Goal: Contribute content: Contribute content

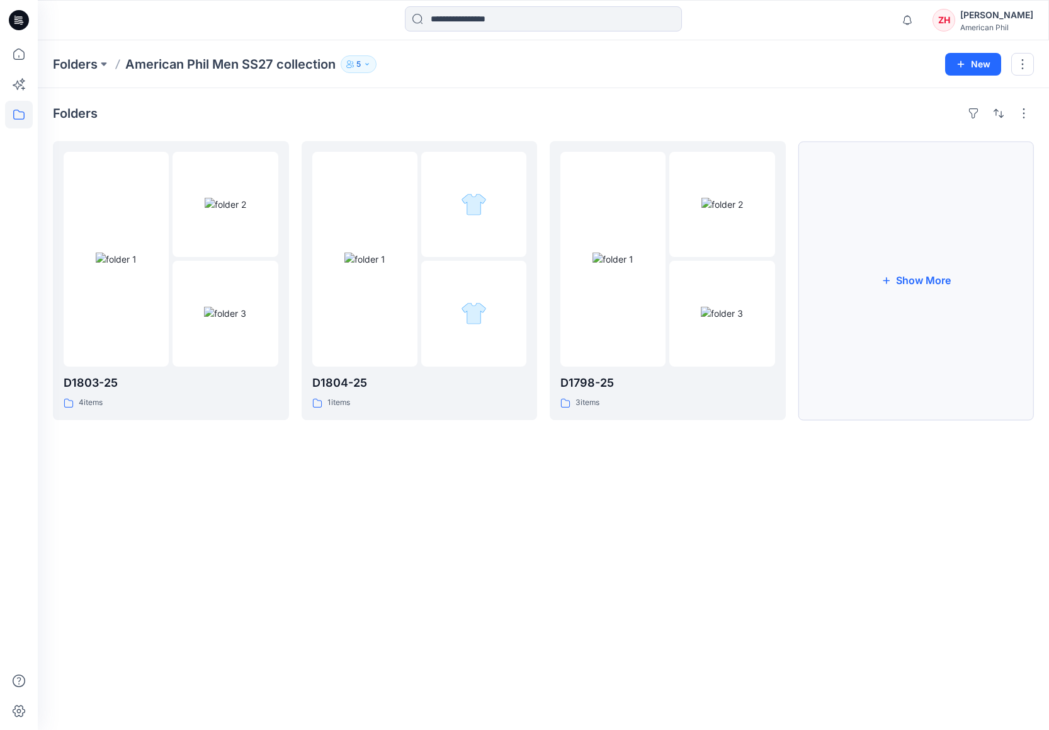
click at [901, 216] on button "Show More" at bounding box center [917, 280] width 236 height 279
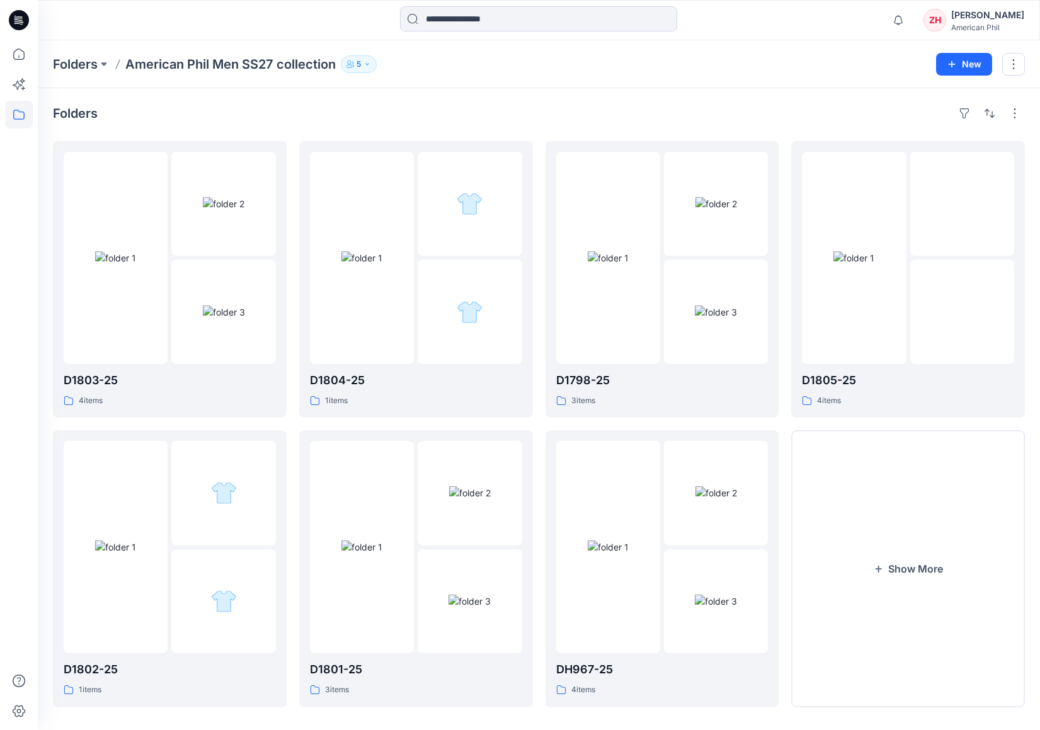
scroll to position [11, 0]
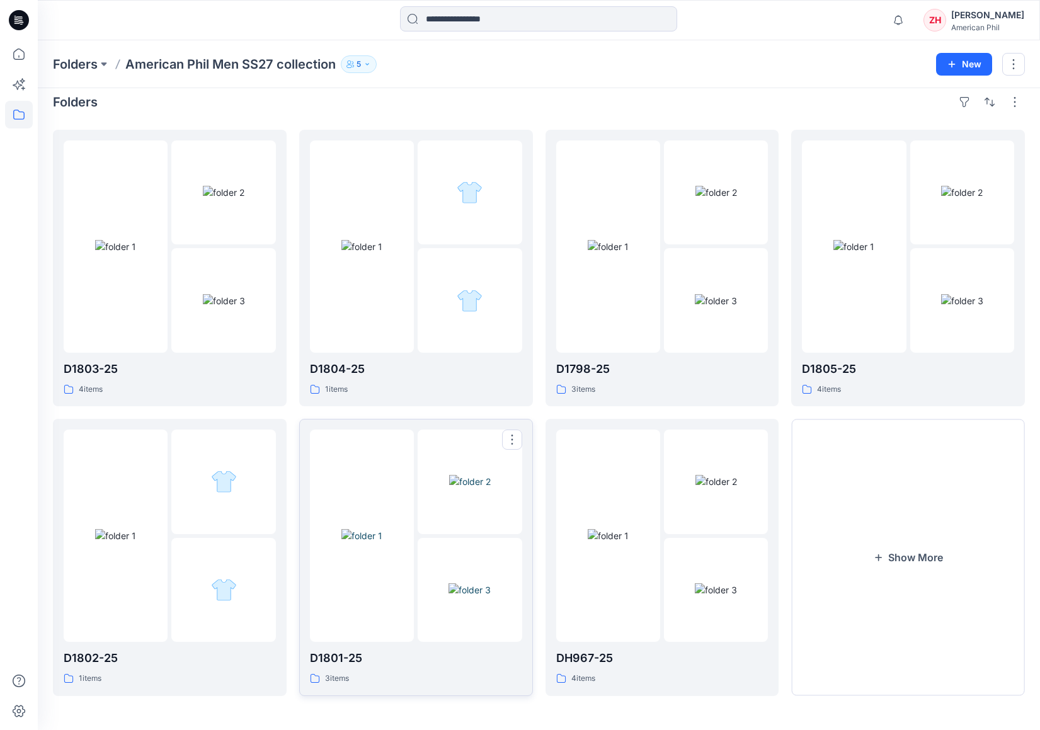
click at [358, 542] on img at bounding box center [361, 535] width 41 height 13
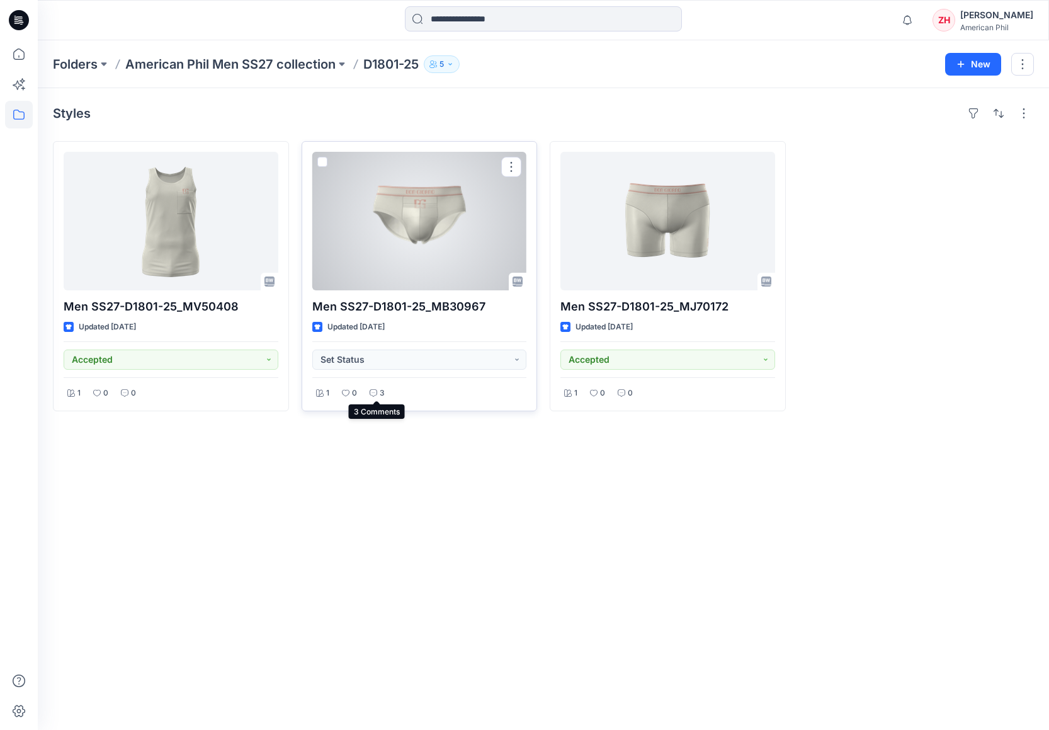
click at [381, 395] on p "3" at bounding box center [382, 393] width 5 height 13
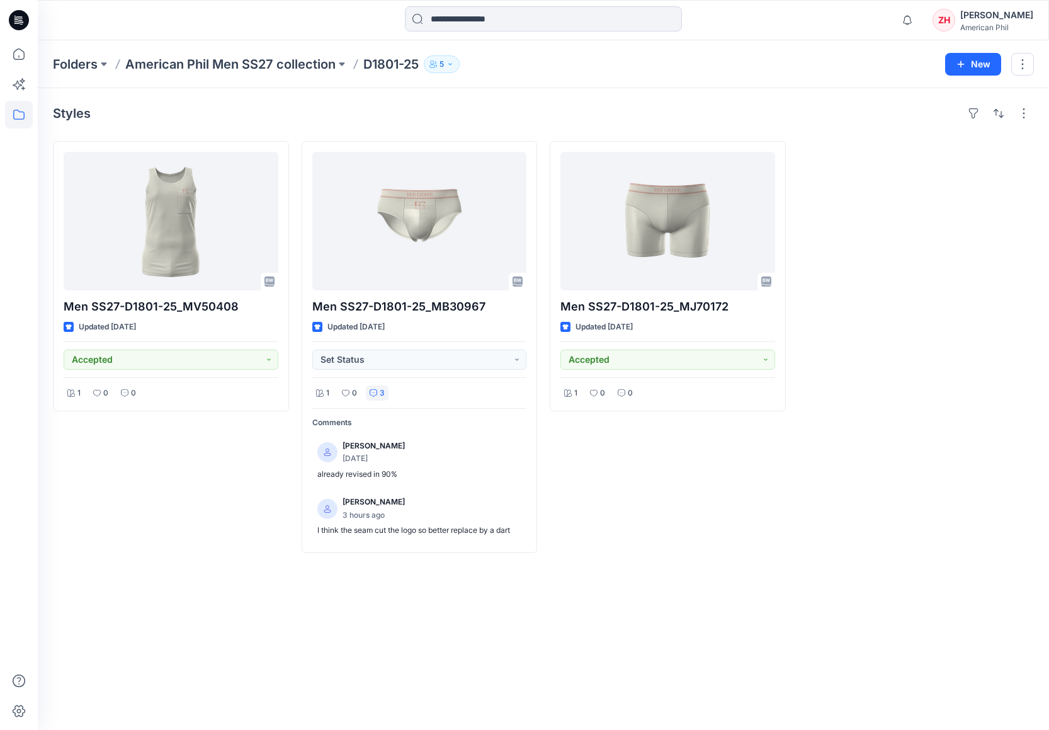
click at [791, 484] on div "Men SS27-D1801-25_MV50408 Updated 3 days ago Accepted 1 0 0 Men SS27-D1801-25_M…" at bounding box center [543, 347] width 981 height 412
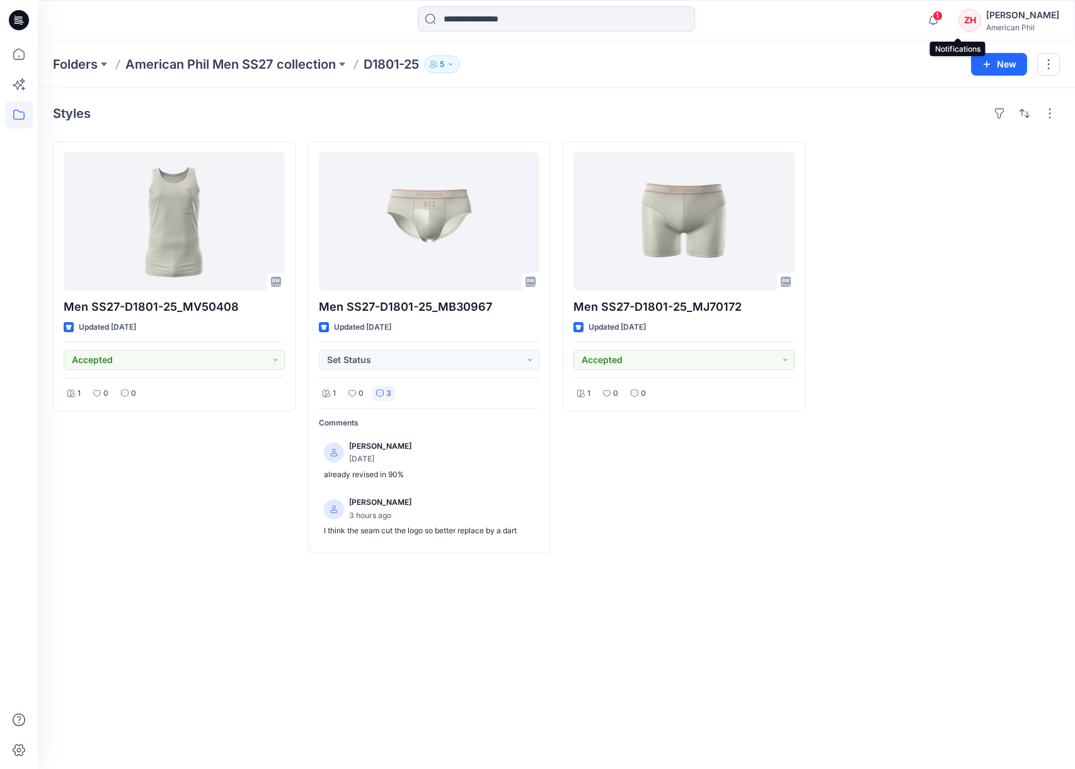
click at [942, 14] on span "1" at bounding box center [937, 16] width 10 height 10
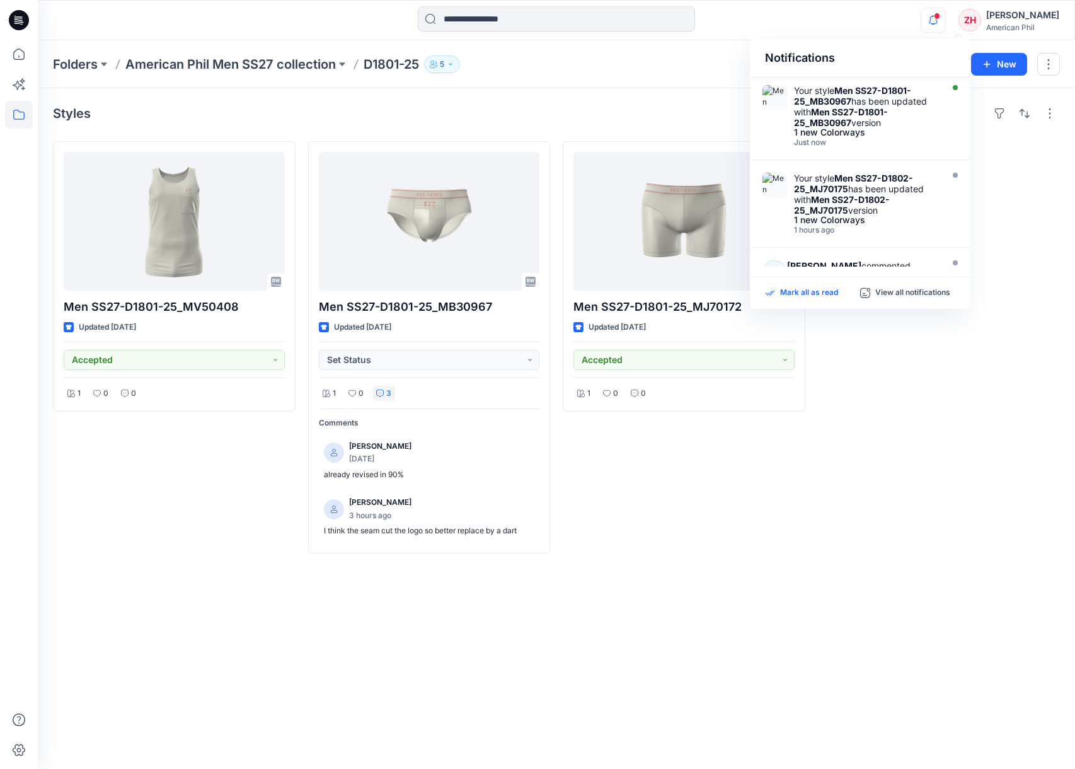
click at [825, 292] on p "Mark all as read" at bounding box center [809, 292] width 58 height 11
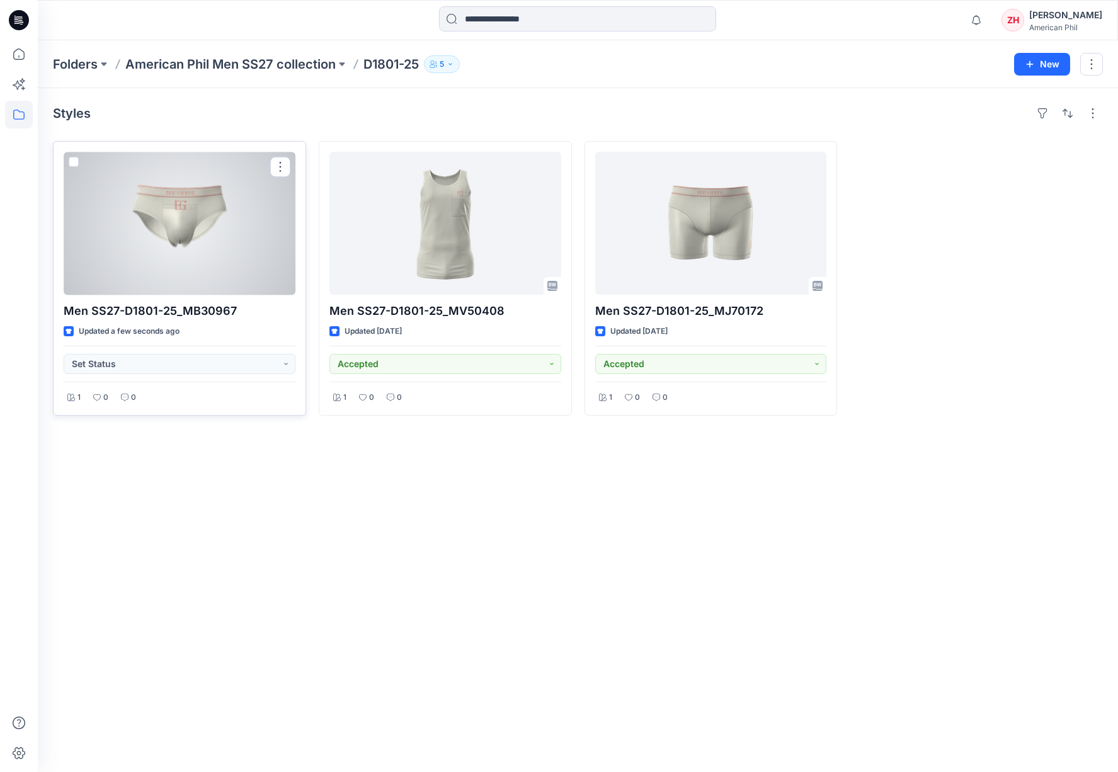
click at [252, 243] on div at bounding box center [180, 223] width 232 height 143
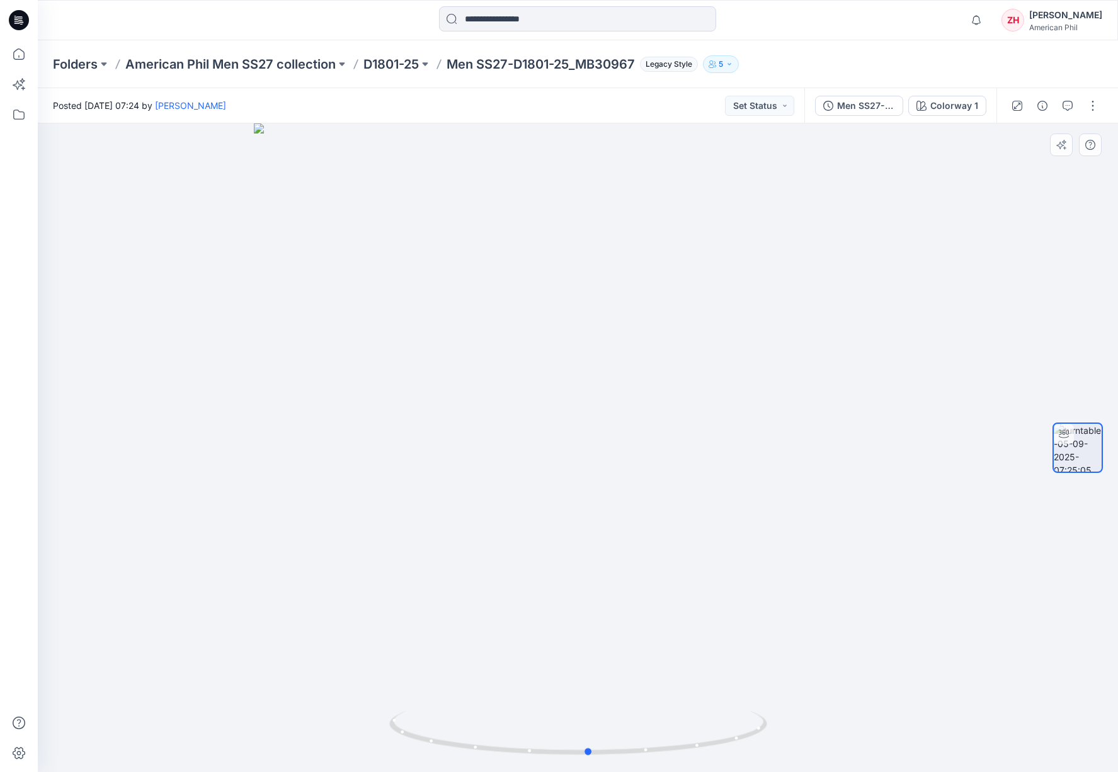
drag, startPoint x: 735, startPoint y: 433, endPoint x: 745, endPoint y: 432, distance: 10.8
click at [745, 432] on div at bounding box center [578, 447] width 1080 height 649
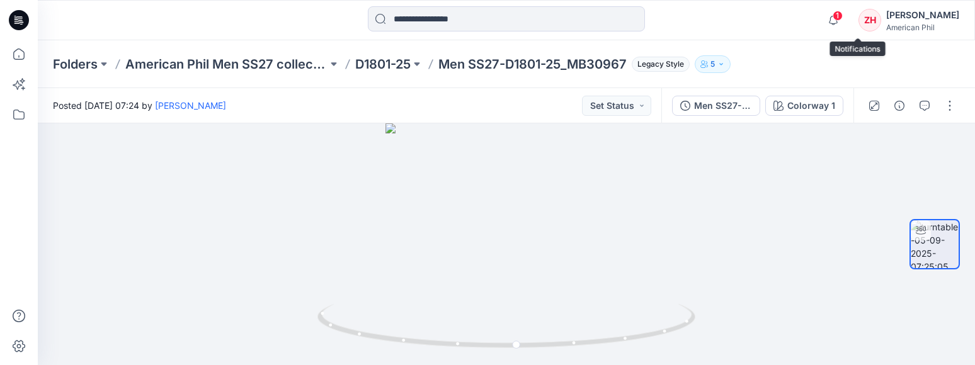
click at [843, 17] on span "1" at bounding box center [838, 16] width 10 height 10
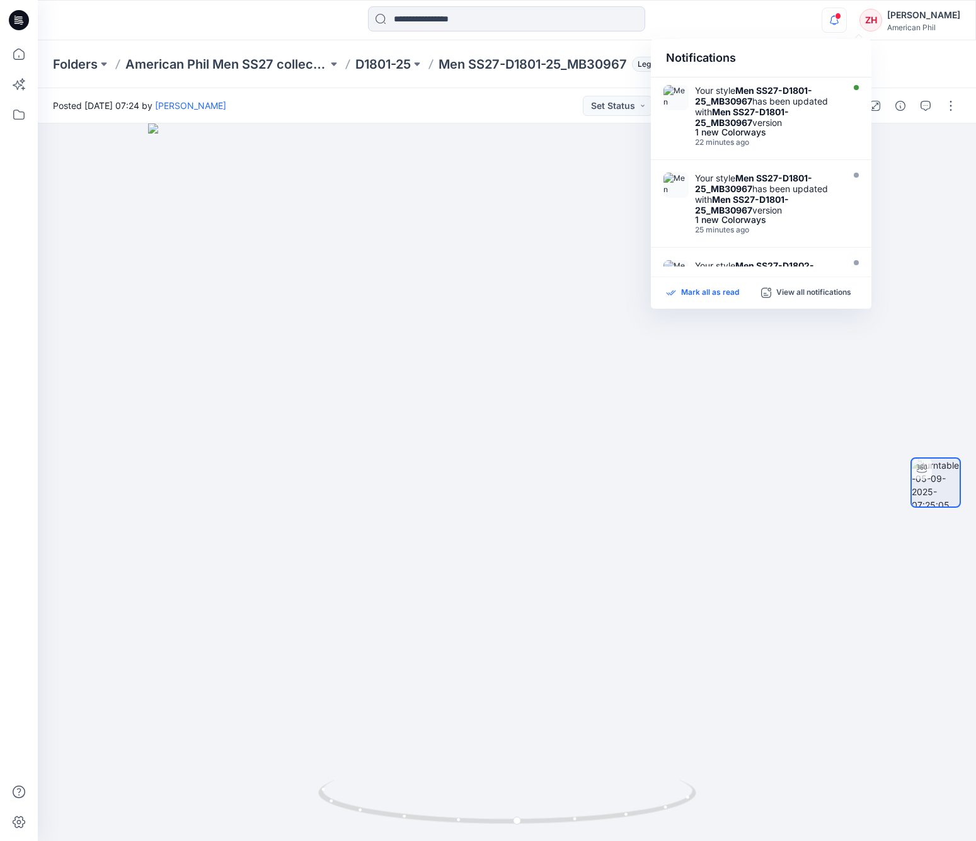
click at [723, 292] on p "Mark all as read" at bounding box center [710, 292] width 58 height 11
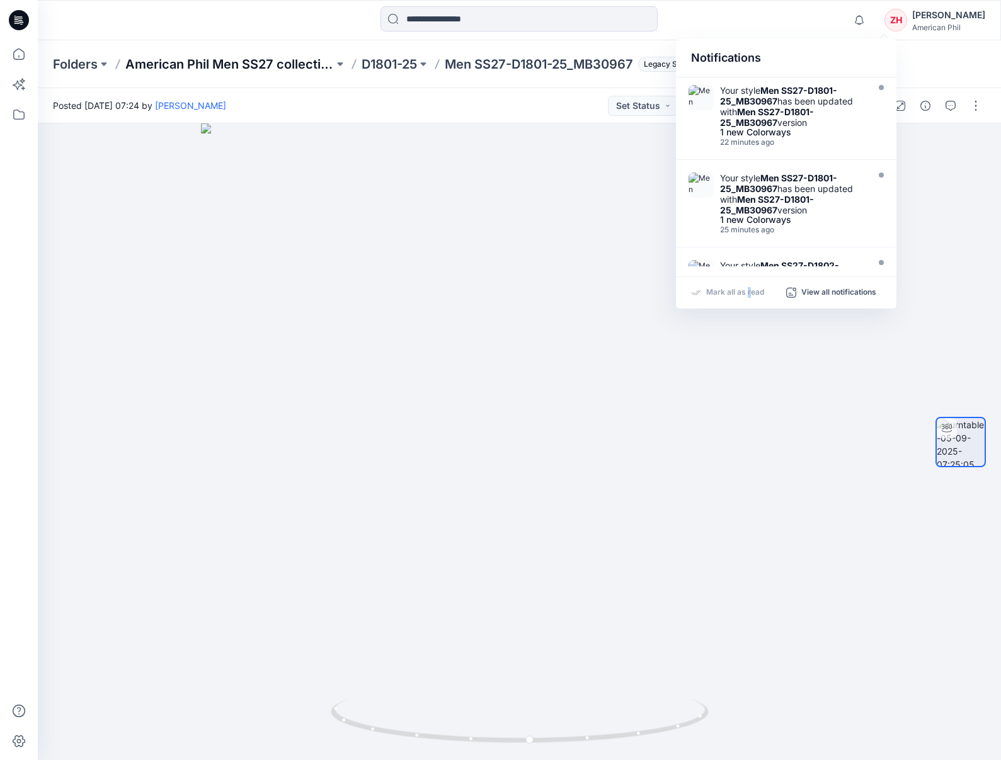
click at [280, 67] on p "American Phil Men SS27 collection" at bounding box center [229, 64] width 209 height 18
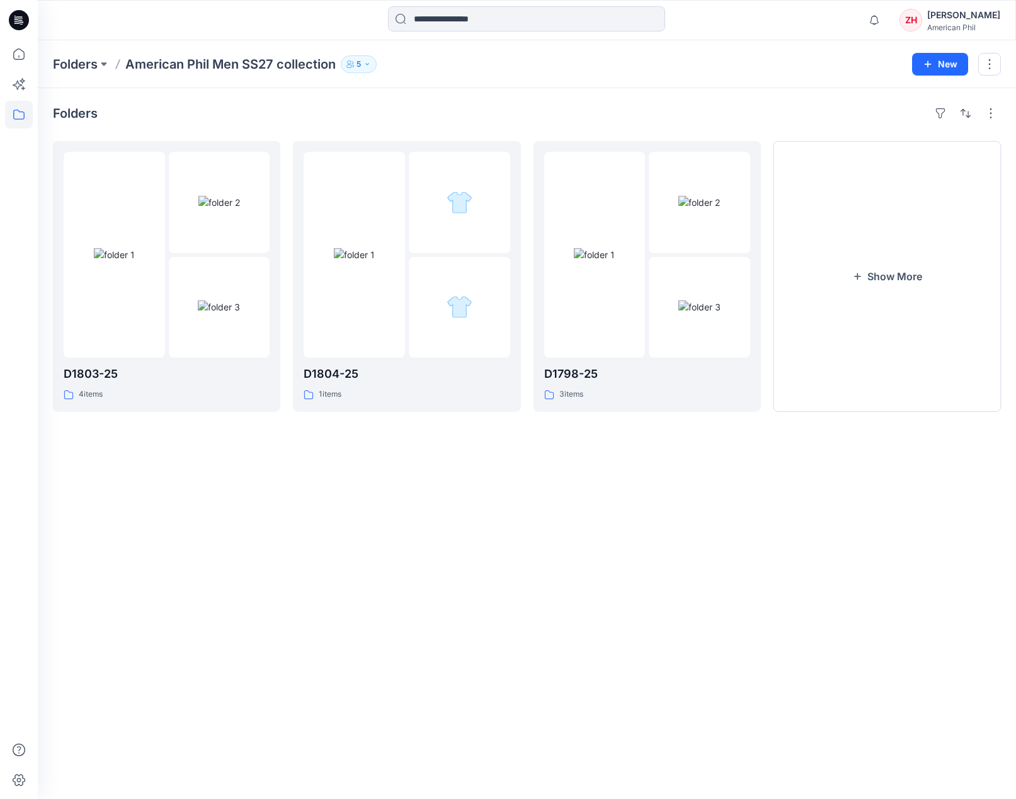
click at [819, 111] on div "Folders" at bounding box center [527, 113] width 948 height 20
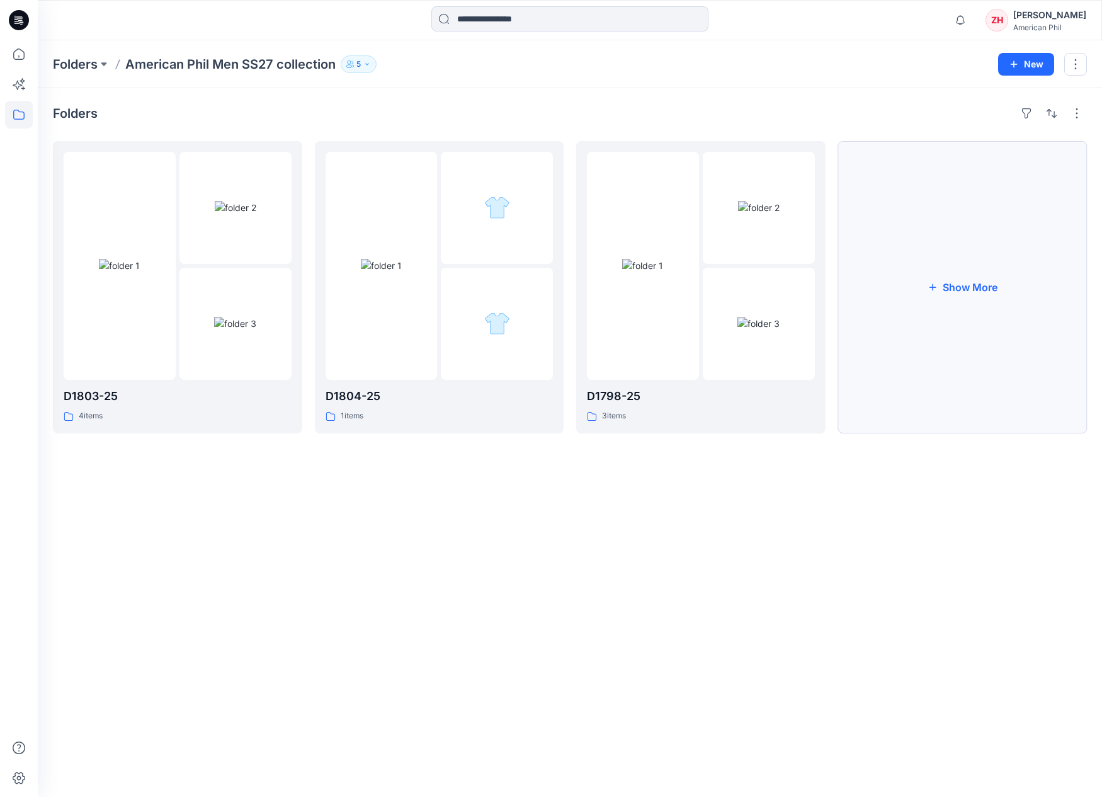
click at [957, 285] on button "Show More" at bounding box center [962, 287] width 249 height 292
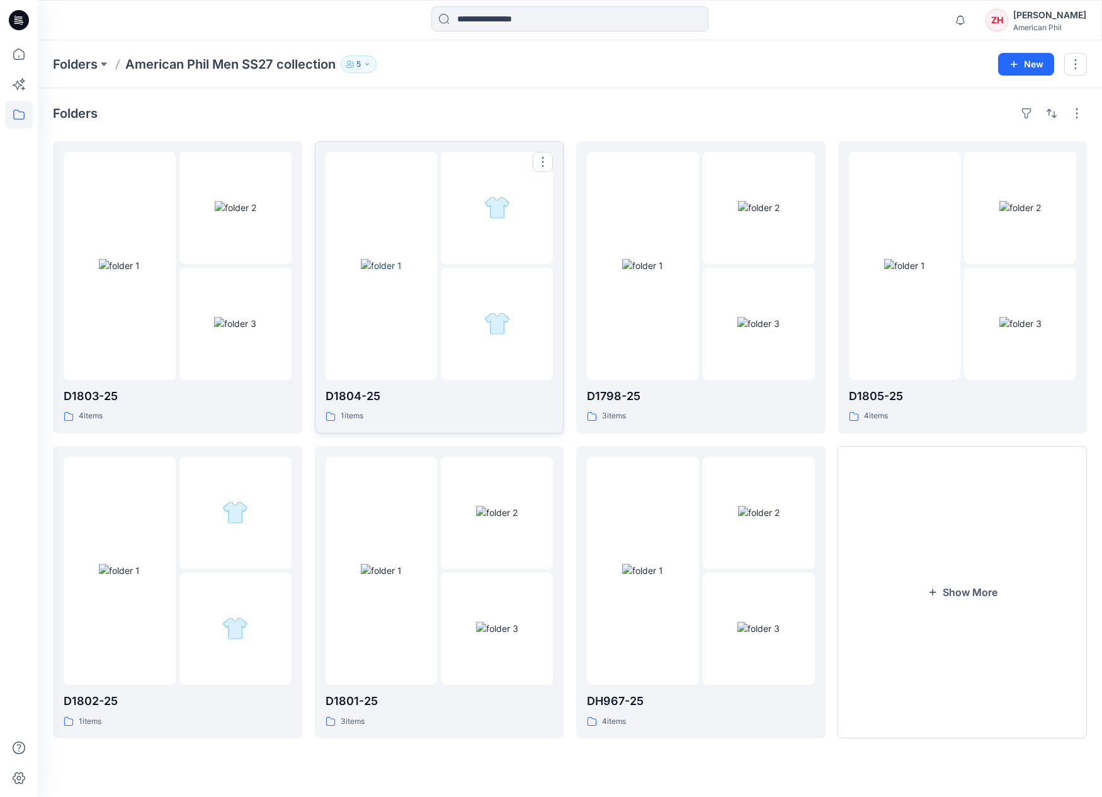
click at [402, 272] on img at bounding box center [381, 265] width 41 height 13
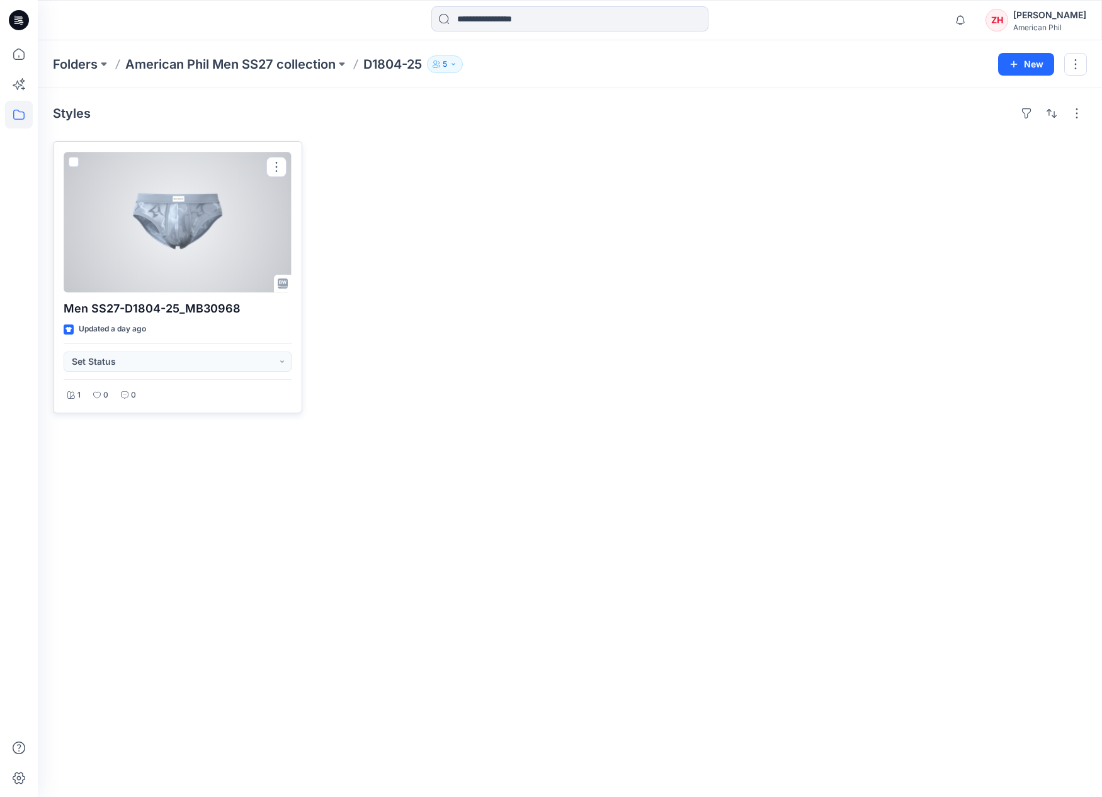
click at [251, 207] on div at bounding box center [178, 222] width 228 height 140
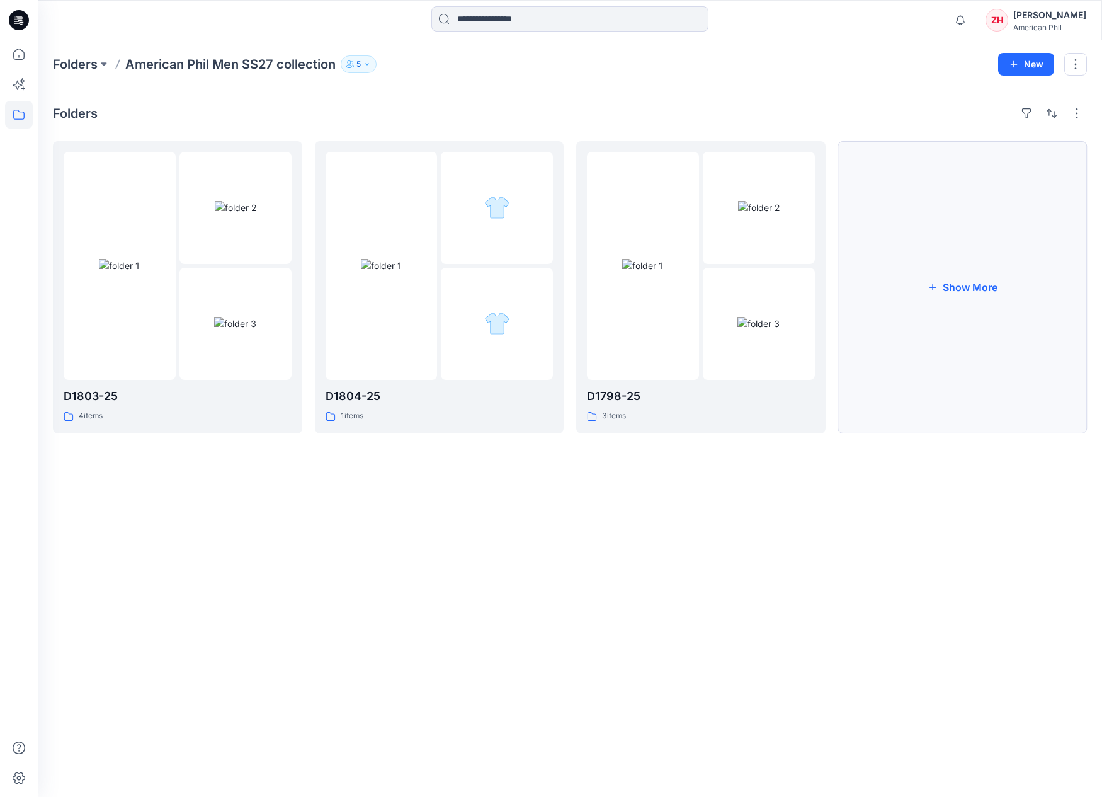
click at [958, 241] on button "Show More" at bounding box center [962, 287] width 249 height 292
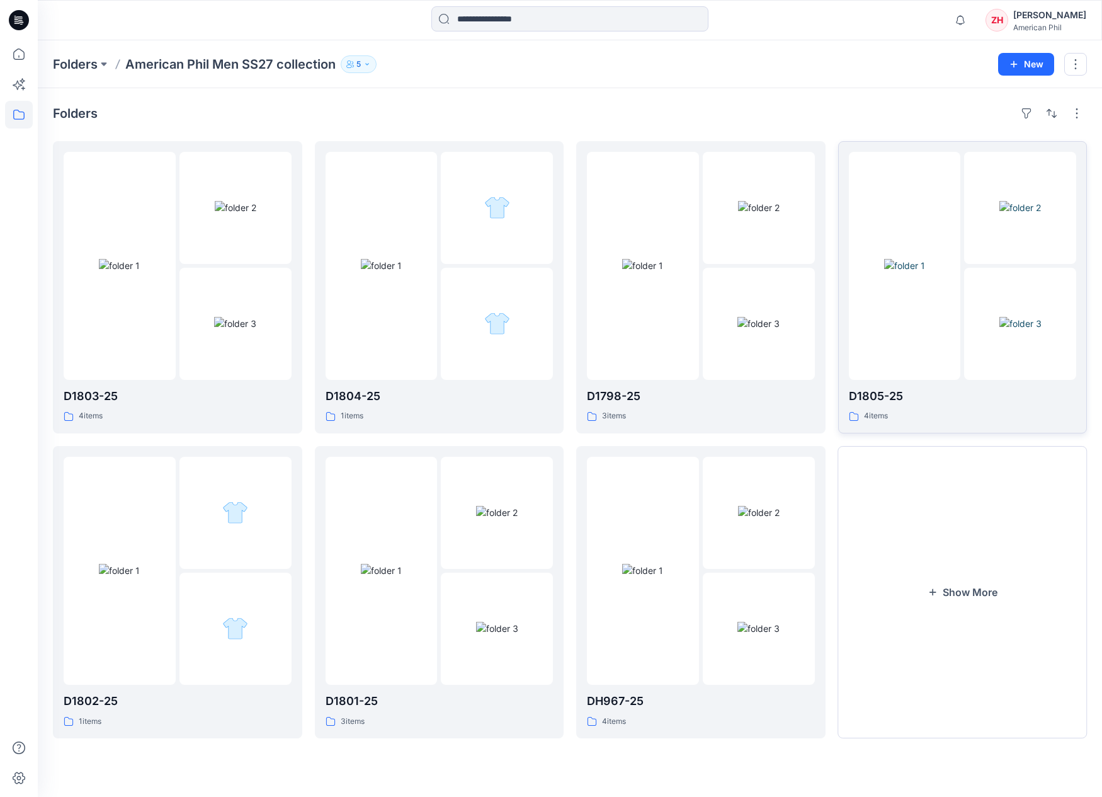
drag, startPoint x: 1015, startPoint y: 520, endPoint x: 1053, endPoint y: 283, distance: 239.9
click at [1015, 520] on button "Show More" at bounding box center [962, 592] width 249 height 292
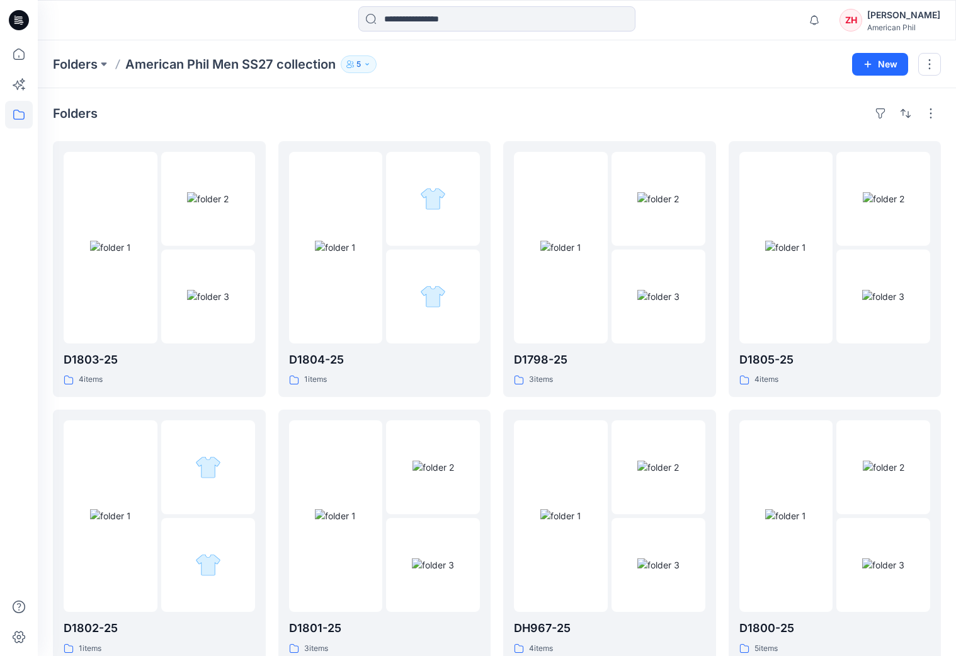
scroll to position [263, 0]
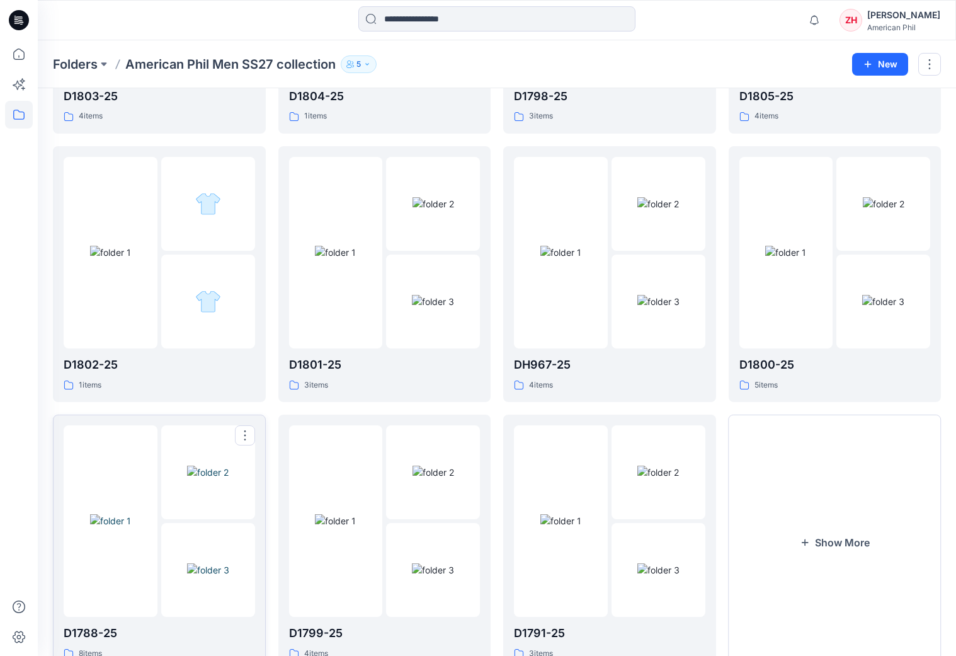
click at [204, 476] on img at bounding box center [208, 472] width 42 height 13
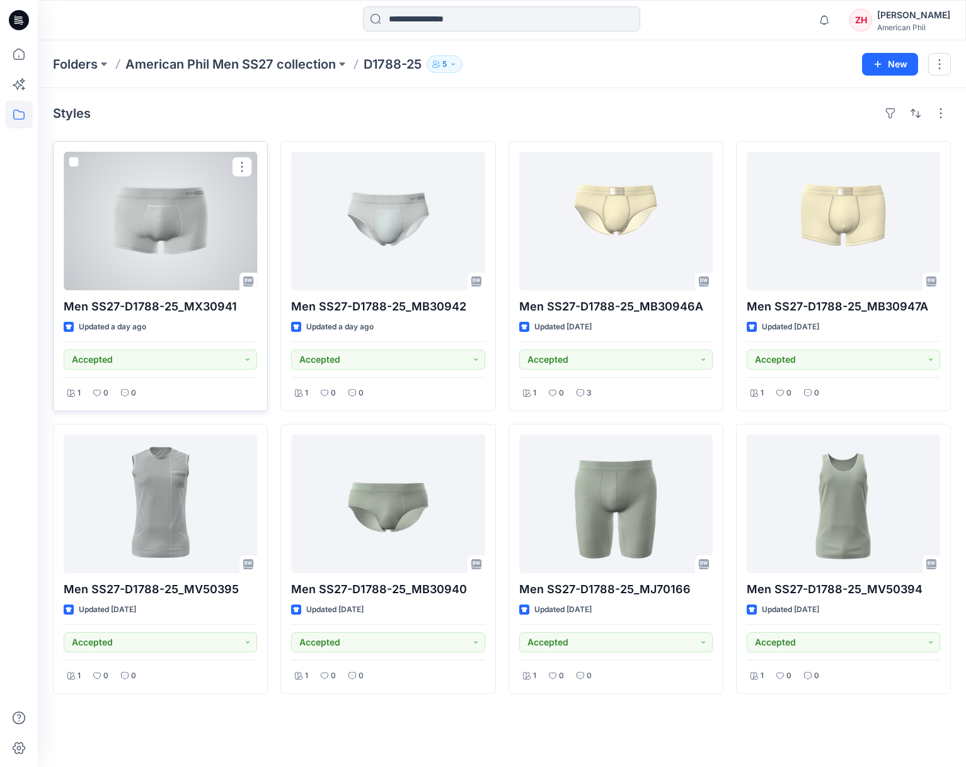
click at [177, 228] on div at bounding box center [160, 221] width 193 height 139
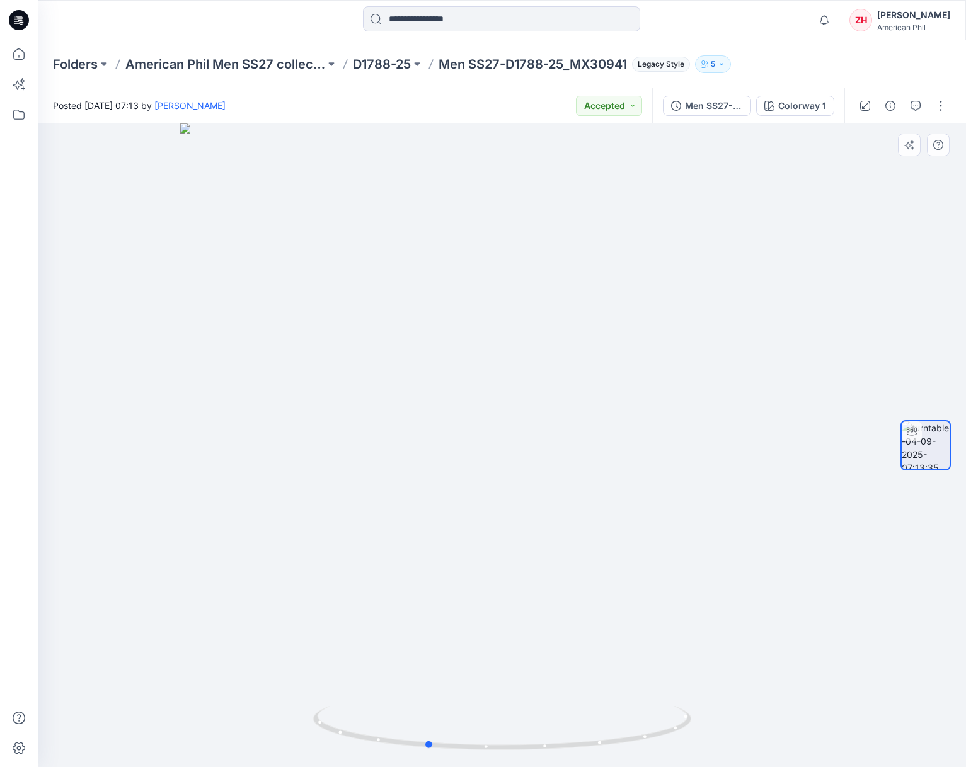
drag, startPoint x: 660, startPoint y: 389, endPoint x: 554, endPoint y: 389, distance: 105.8
click at [545, 392] on div at bounding box center [502, 445] width 928 height 644
drag, startPoint x: 557, startPoint y: 384, endPoint x: 500, endPoint y: 381, distance: 56.7
click at [500, 383] on div at bounding box center [502, 445] width 928 height 644
drag, startPoint x: 417, startPoint y: 387, endPoint x: 378, endPoint y: 387, distance: 39.1
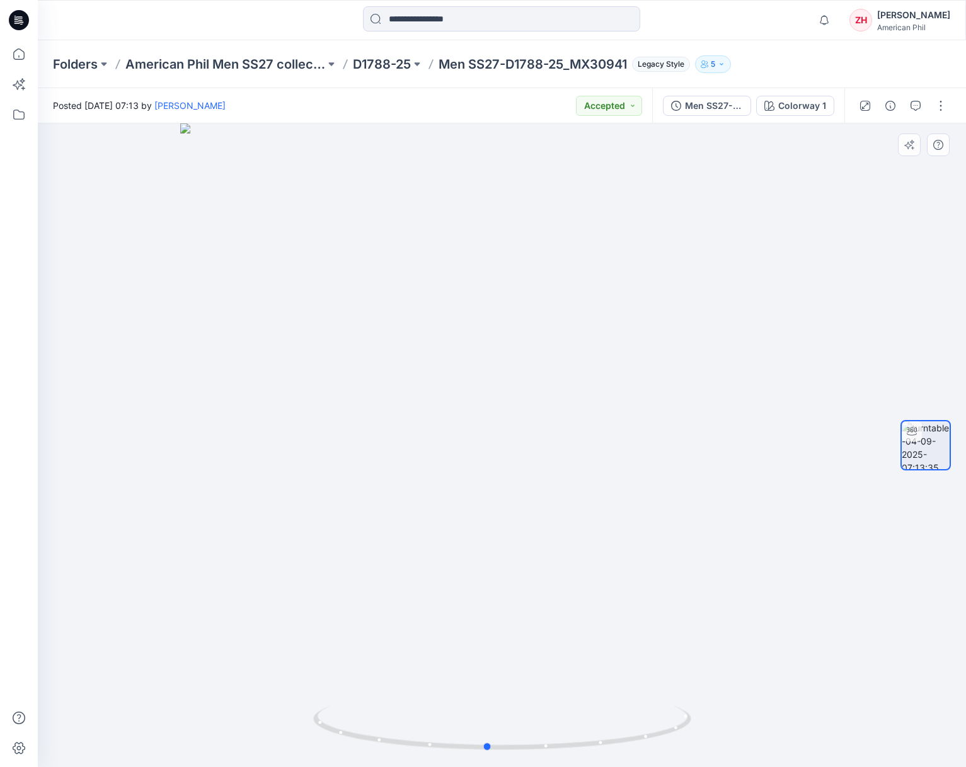
click at [378, 386] on div at bounding box center [502, 445] width 928 height 644
click at [264, 62] on p "American Phil Men SS27 collection" at bounding box center [225, 64] width 200 height 18
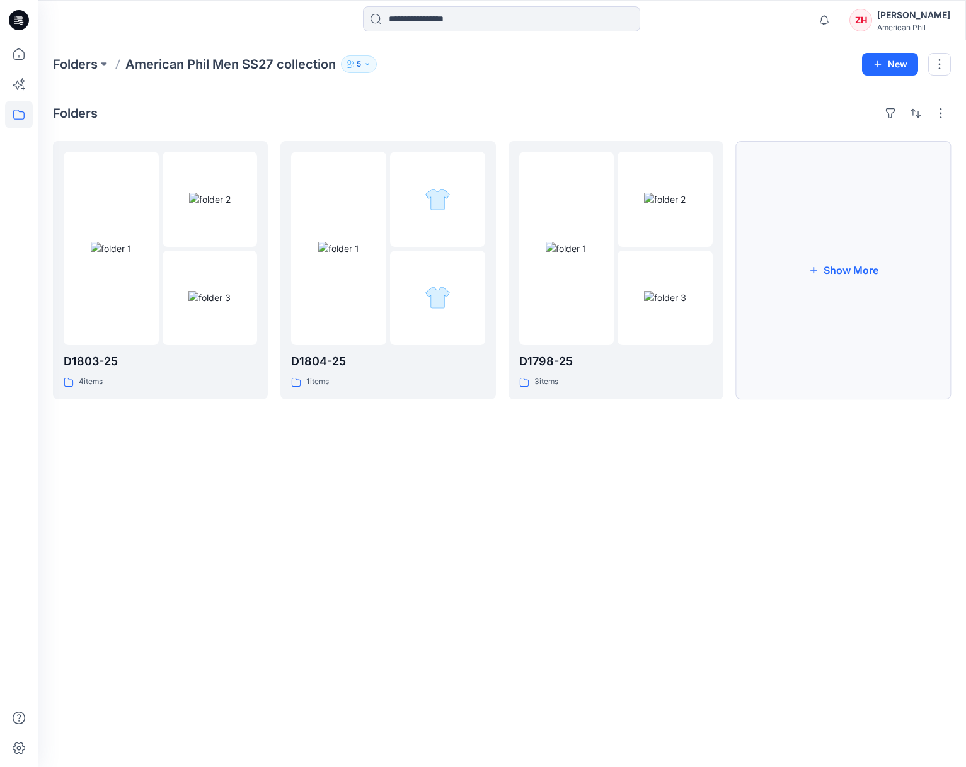
click at [858, 215] on button "Show More" at bounding box center [843, 270] width 215 height 258
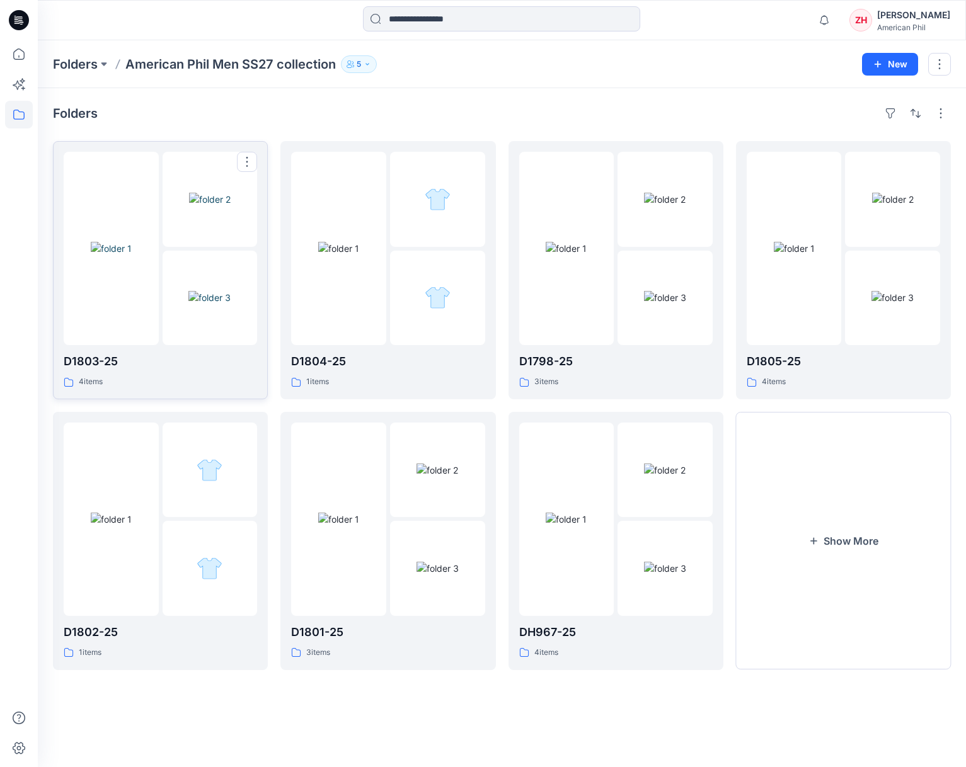
click at [125, 245] on img at bounding box center [111, 248] width 41 height 13
click at [434, 211] on img at bounding box center [438, 199] width 26 height 26
click at [352, 242] on img at bounding box center [338, 248] width 41 height 13
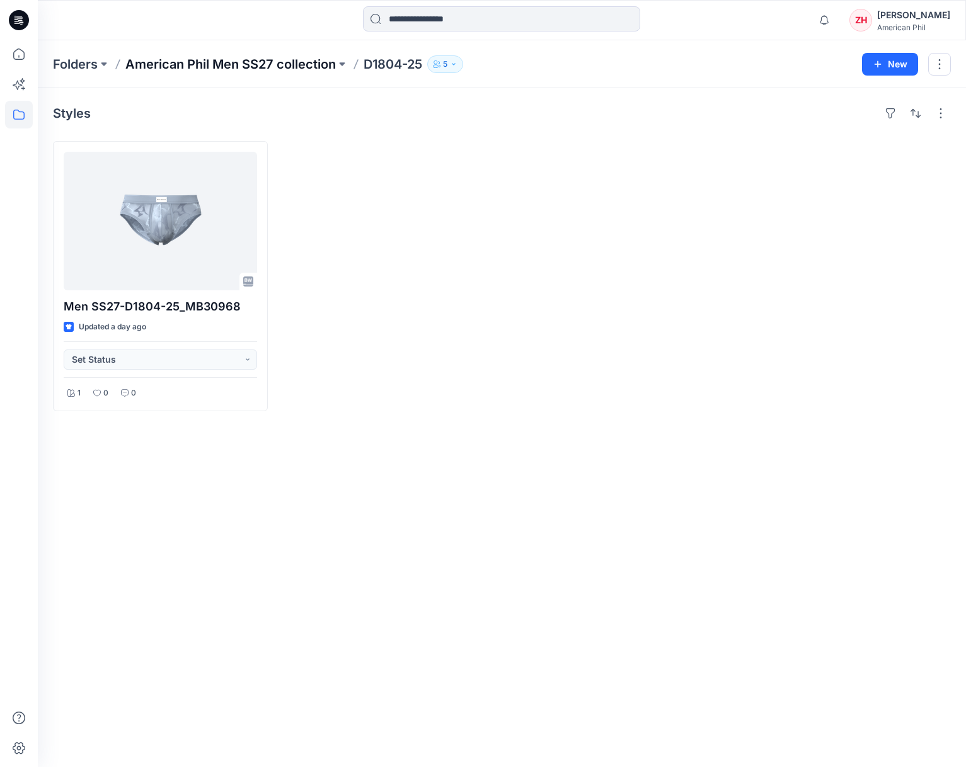
click at [210, 62] on p "American Phil Men SS27 collection" at bounding box center [230, 64] width 210 height 18
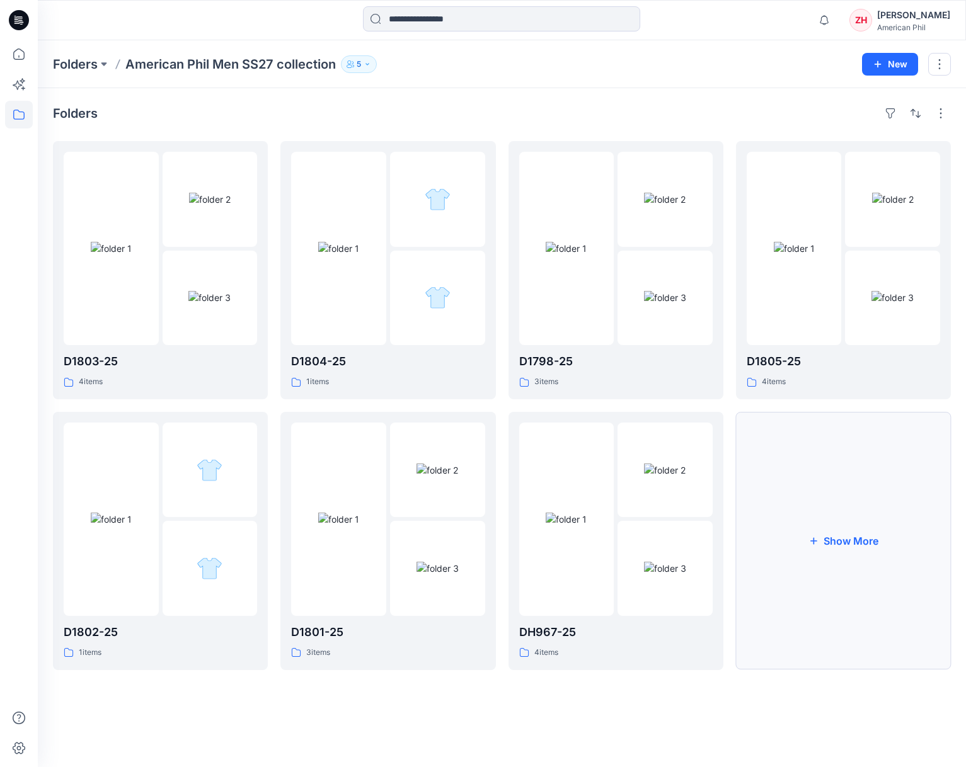
click at [825, 504] on button "Show More" at bounding box center [843, 541] width 215 height 258
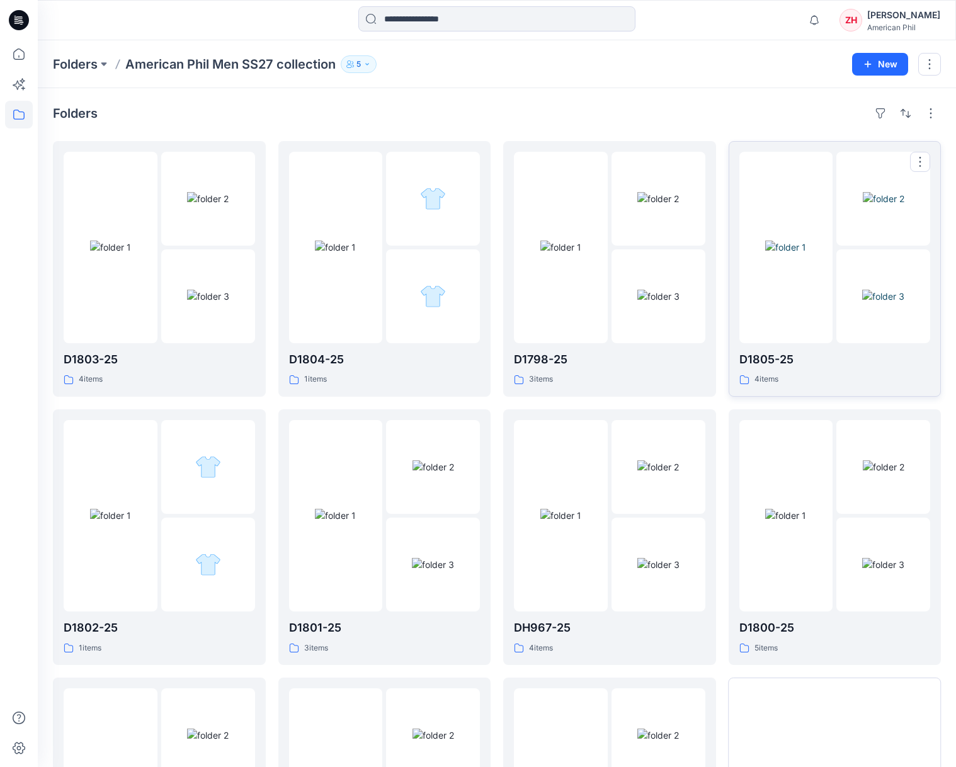
scroll to position [116, 0]
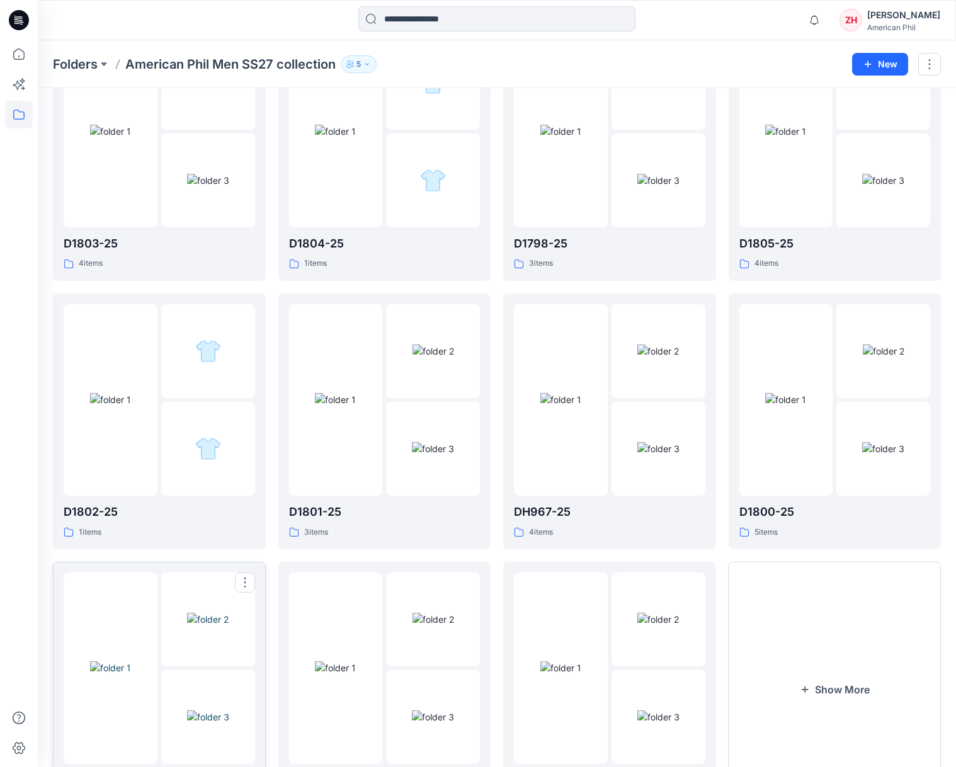
click at [107, 661] on img at bounding box center [110, 667] width 41 height 13
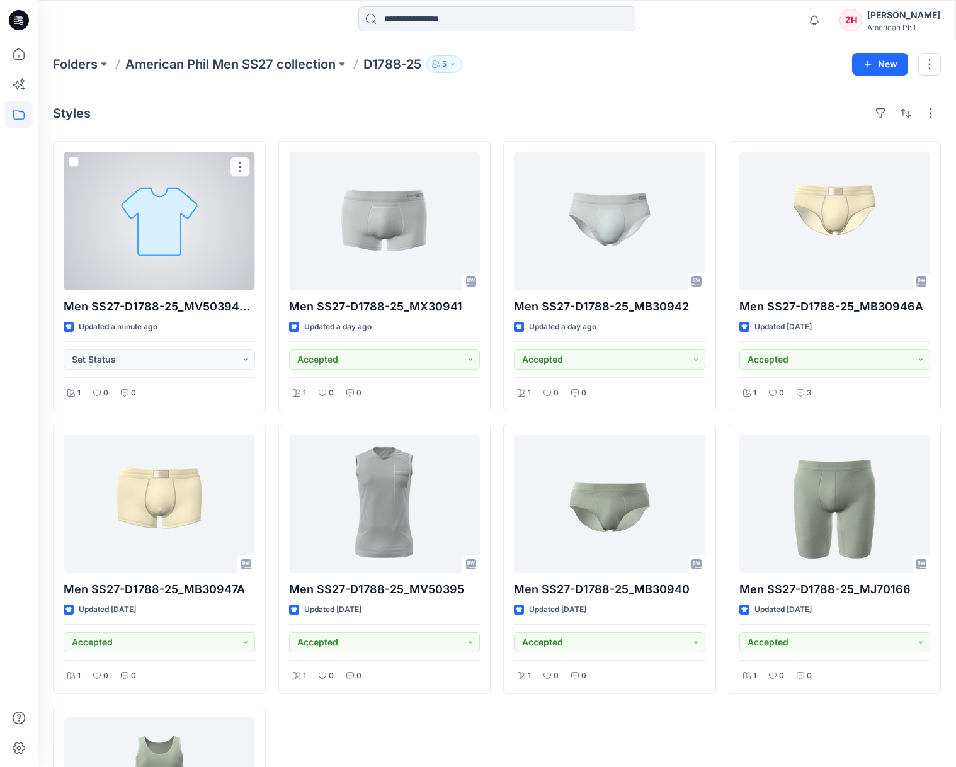
drag, startPoint x: 188, startPoint y: 239, endPoint x: 197, endPoint y: 239, distance: 8.8
click at [188, 239] on div at bounding box center [159, 221] width 191 height 139
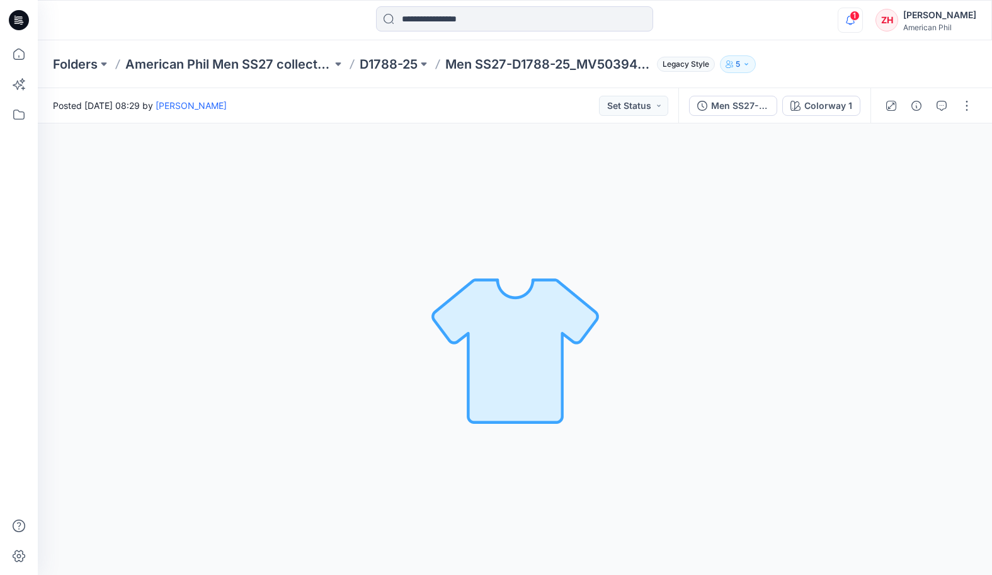
click at [862, 16] on icon "button" at bounding box center [850, 20] width 24 height 25
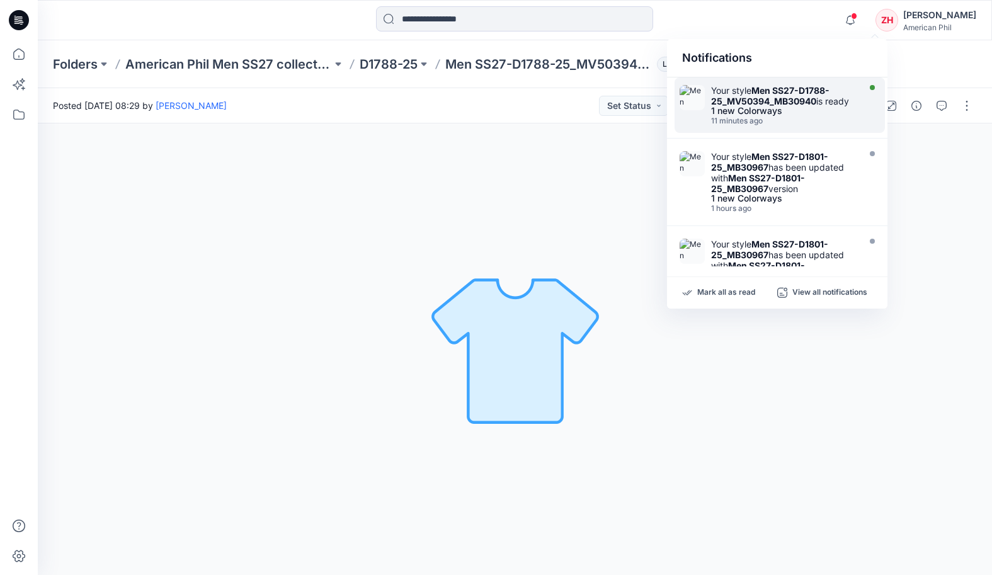
drag, startPoint x: 797, startPoint y: 90, endPoint x: 820, endPoint y: 82, distance: 24.7
click at [797, 90] on strong "Men SS27-D1788-25_MV50394_MB30940" at bounding box center [770, 95] width 118 height 21
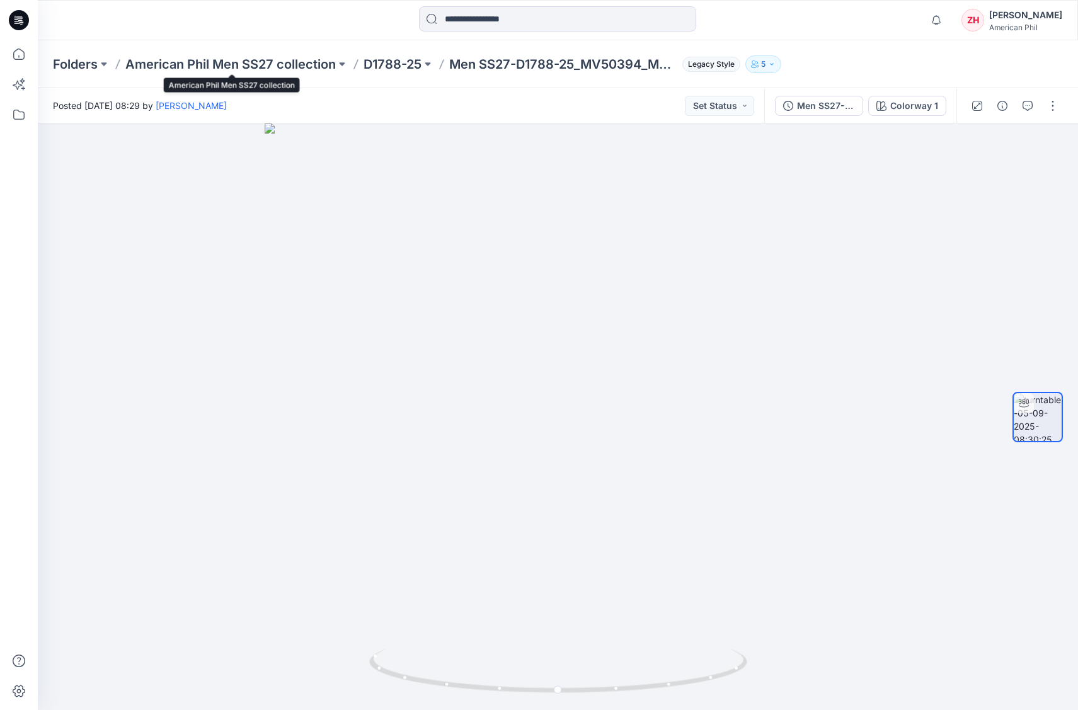
click at [185, 59] on p "American Phil Men SS27 collection" at bounding box center [230, 64] width 210 height 18
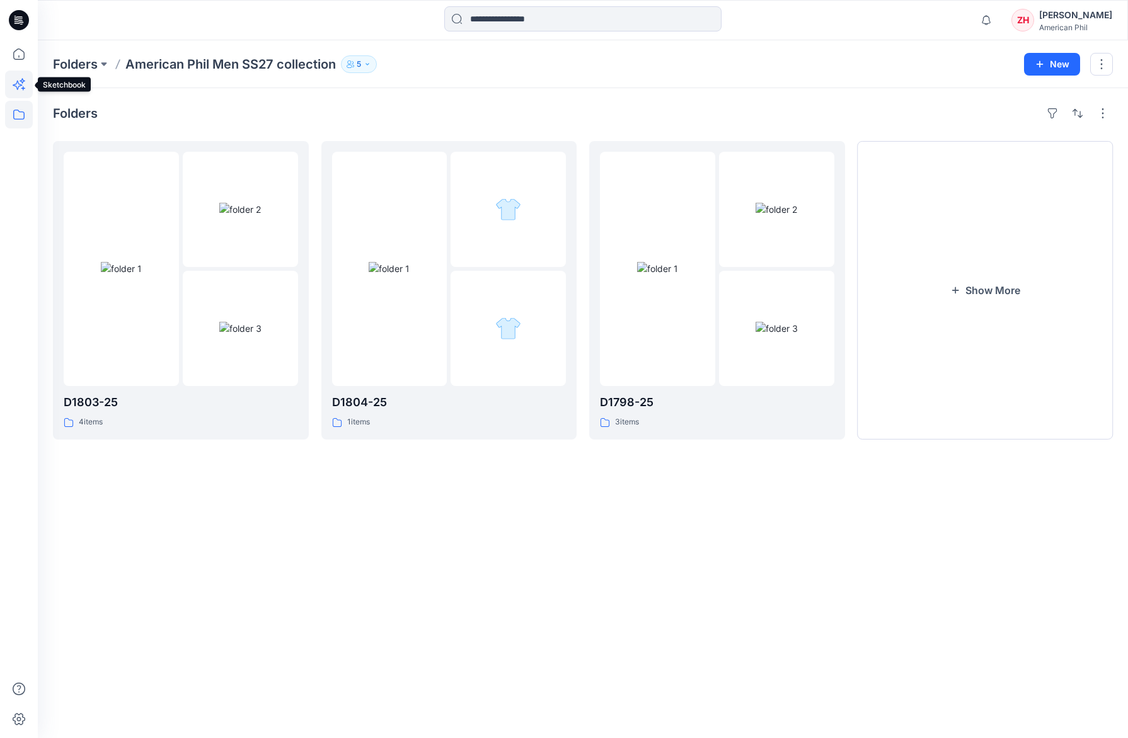
drag, startPoint x: 13, startPoint y: 79, endPoint x: 21, endPoint y: 76, distance: 9.4
click at [13, 79] on icon at bounding box center [19, 85] width 28 height 28
click at [981, 263] on button "Show More" at bounding box center [985, 290] width 256 height 299
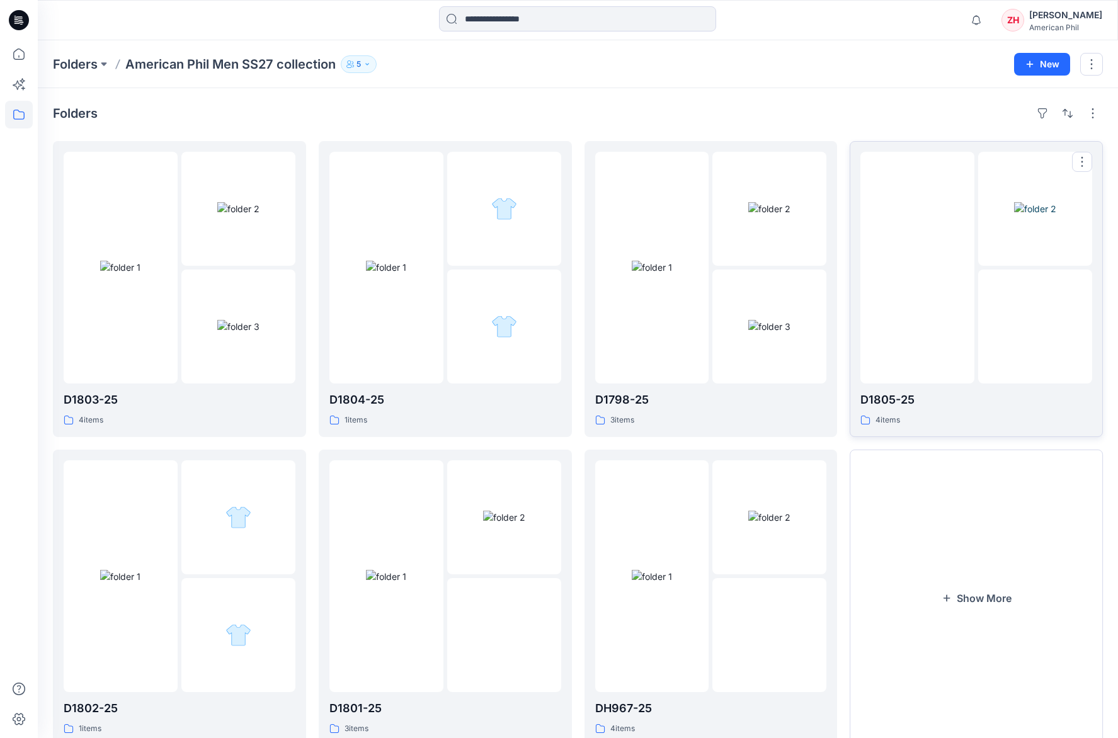
scroll to position [42, 0]
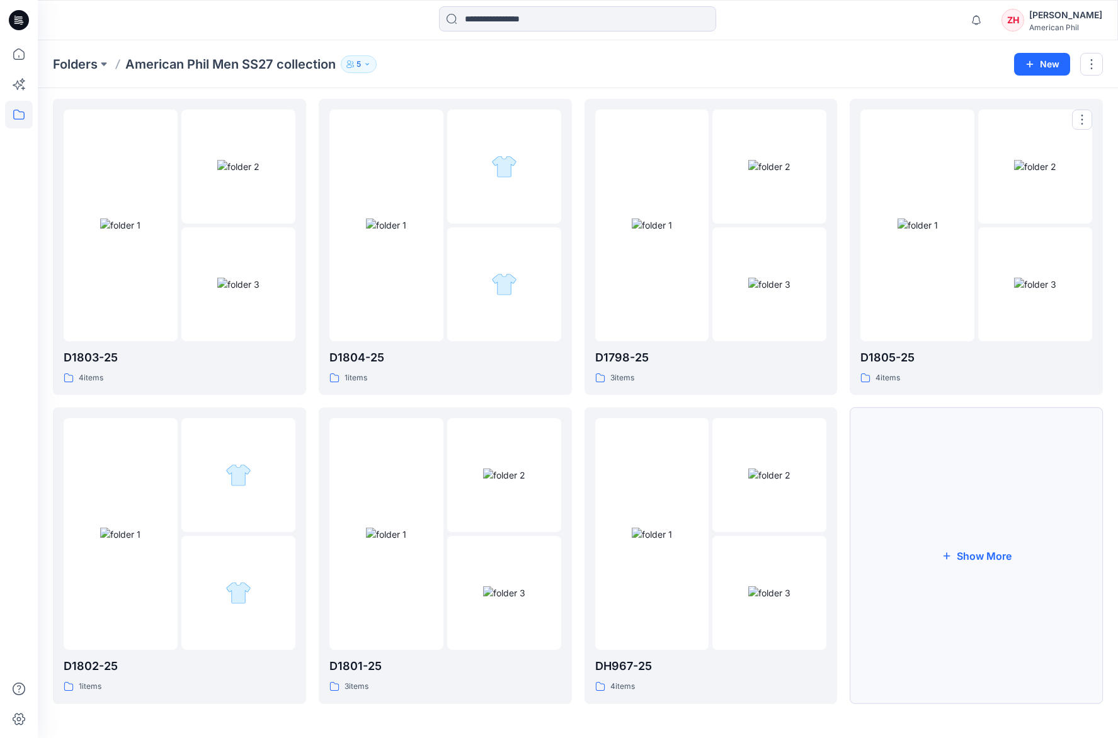
click at [981, 509] on button "Show More" at bounding box center [976, 556] width 253 height 296
click at [981, 482] on button "Show More" at bounding box center [976, 557] width 253 height 296
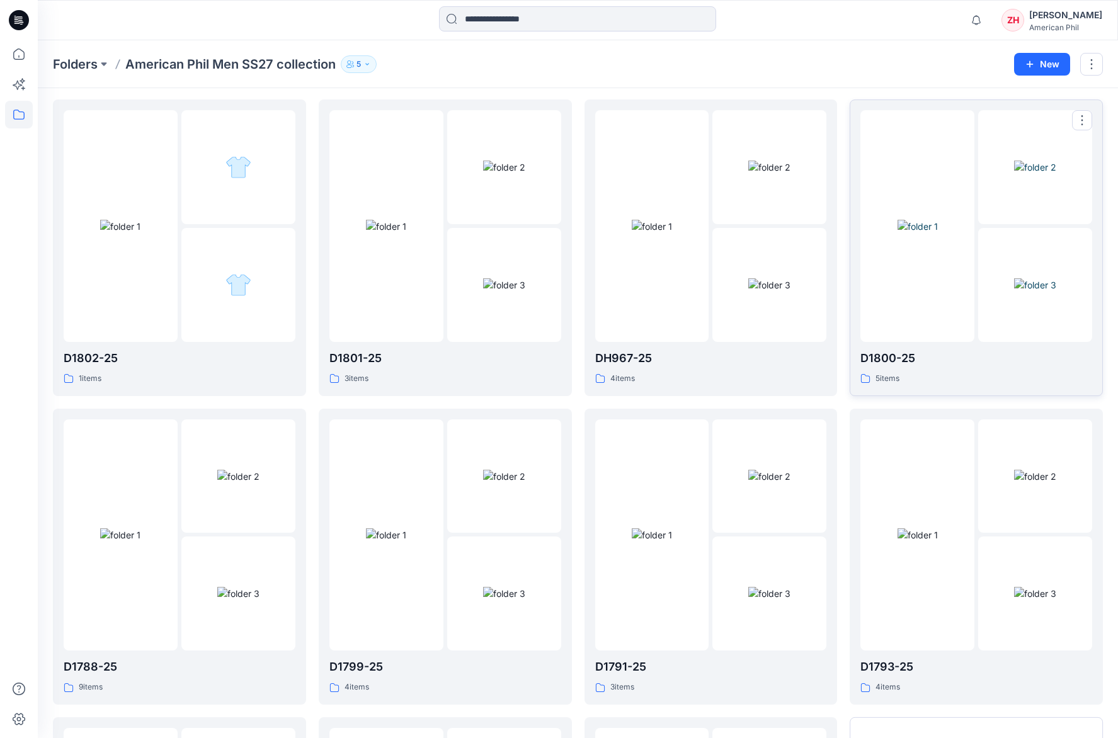
scroll to position [658, 0]
click at [981, 525] on button "Show More" at bounding box center [976, 557] width 253 height 296
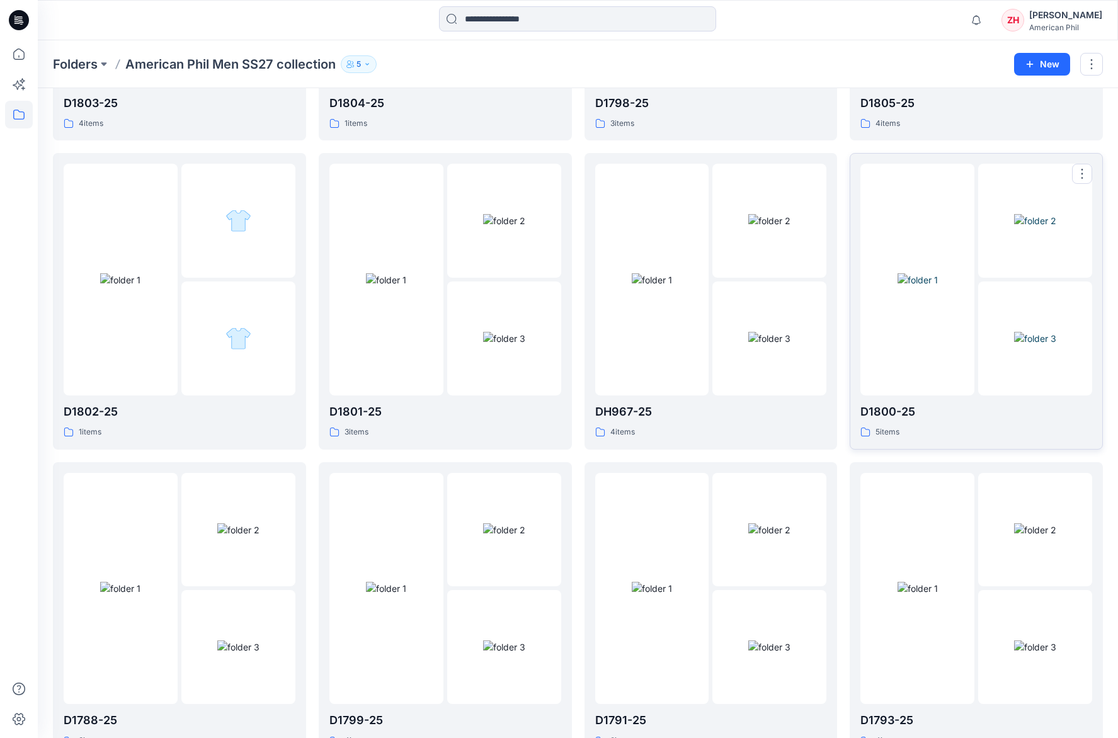
scroll to position [275, 0]
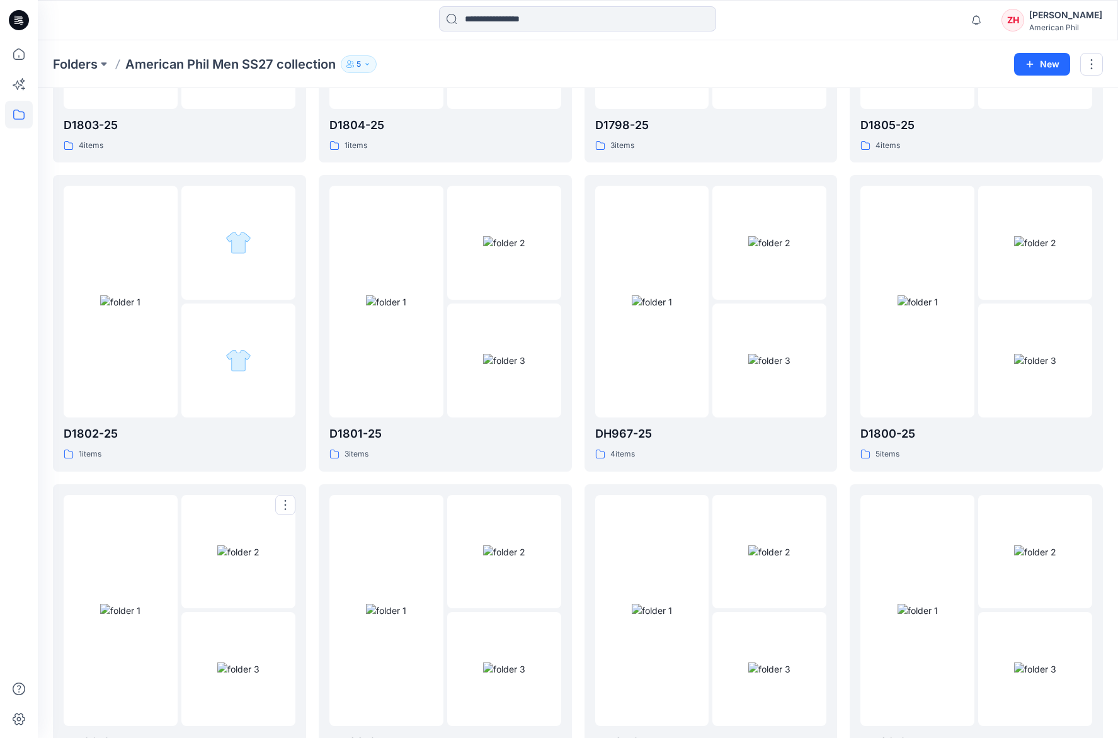
click at [140, 604] on img at bounding box center [120, 610] width 40 height 13
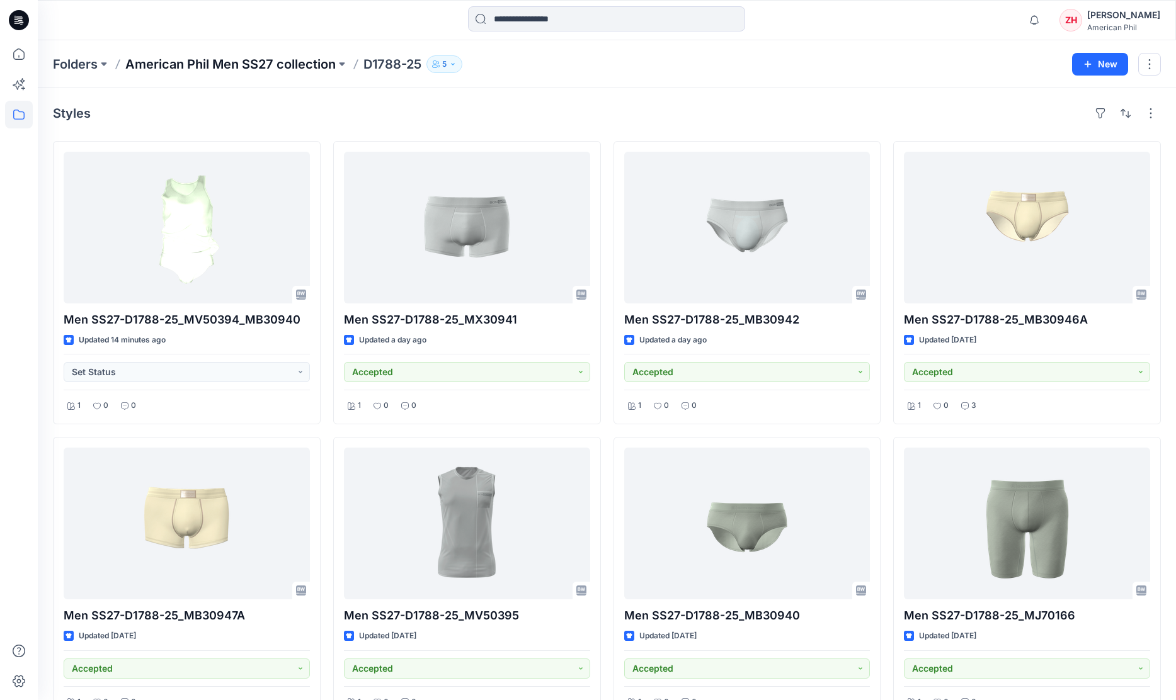
click at [303, 66] on p "American Phil Men SS27 collection" at bounding box center [230, 64] width 210 height 18
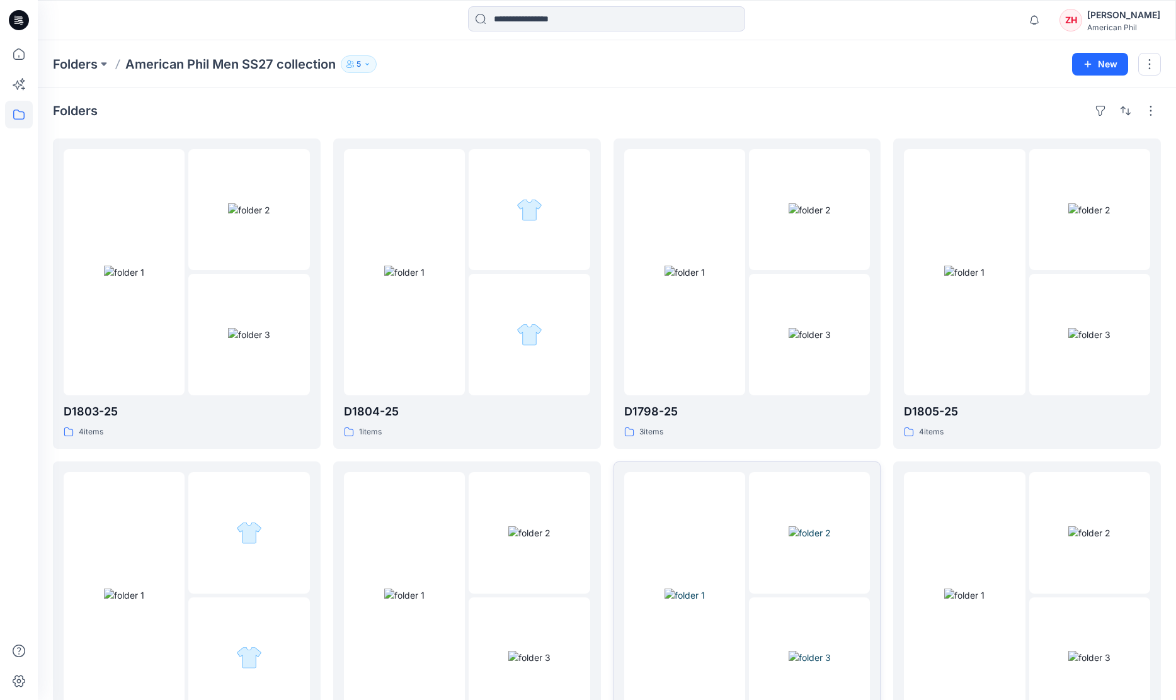
scroll to position [426, 0]
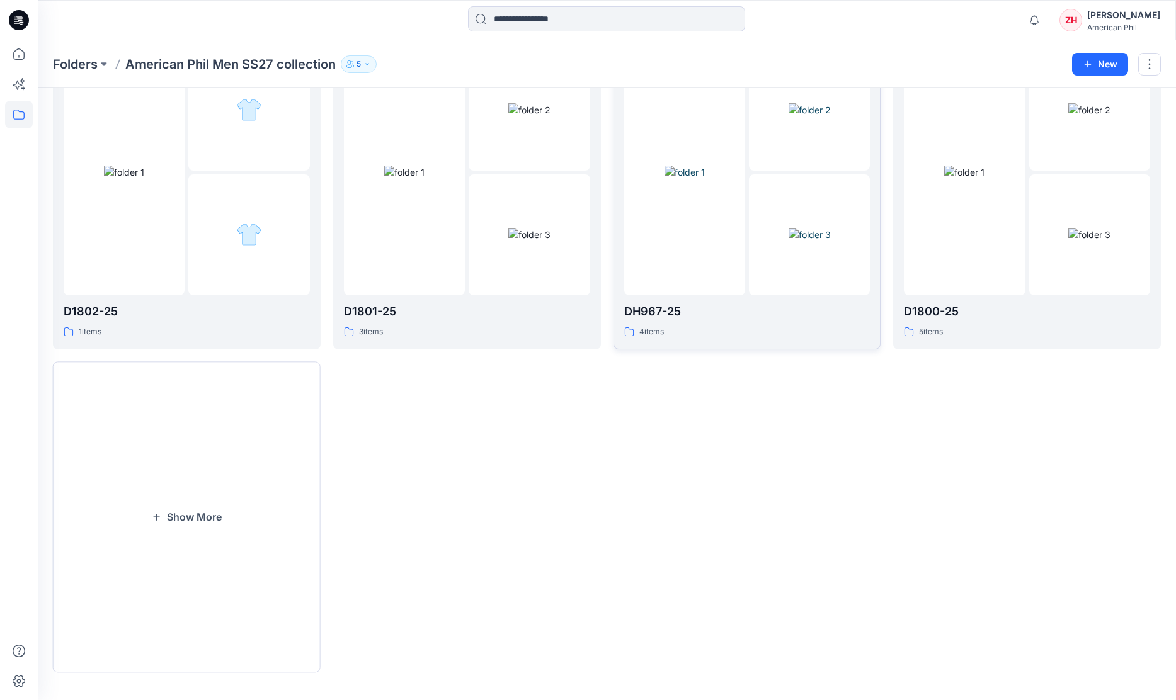
click at [705, 166] on img at bounding box center [685, 172] width 40 height 13
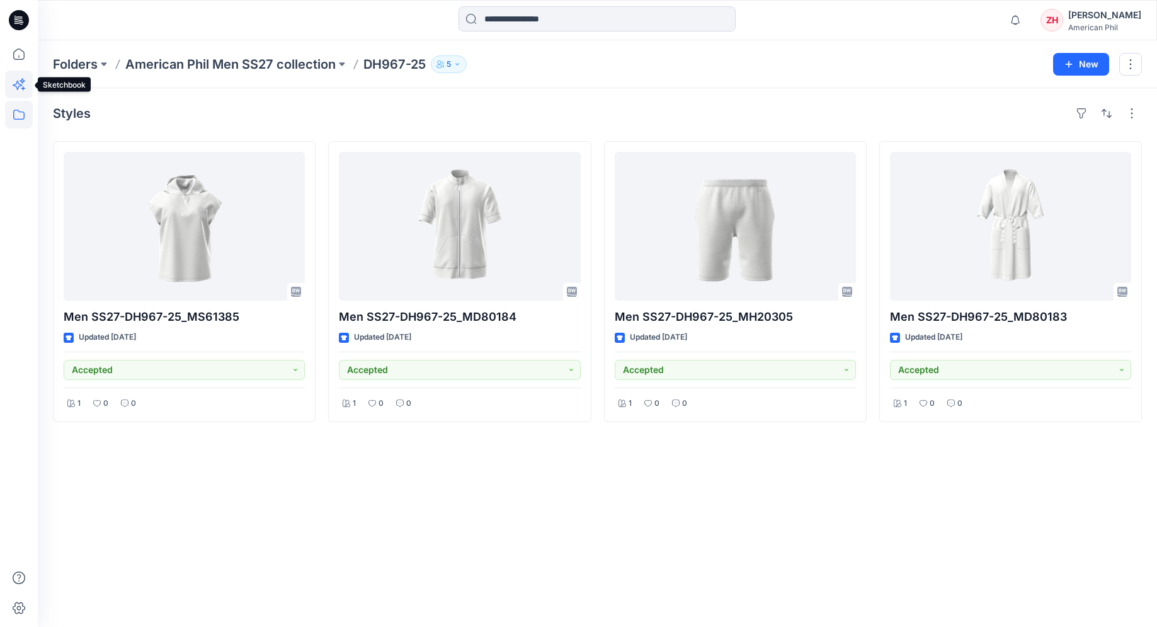
click at [23, 81] on icon at bounding box center [19, 85] width 28 height 28
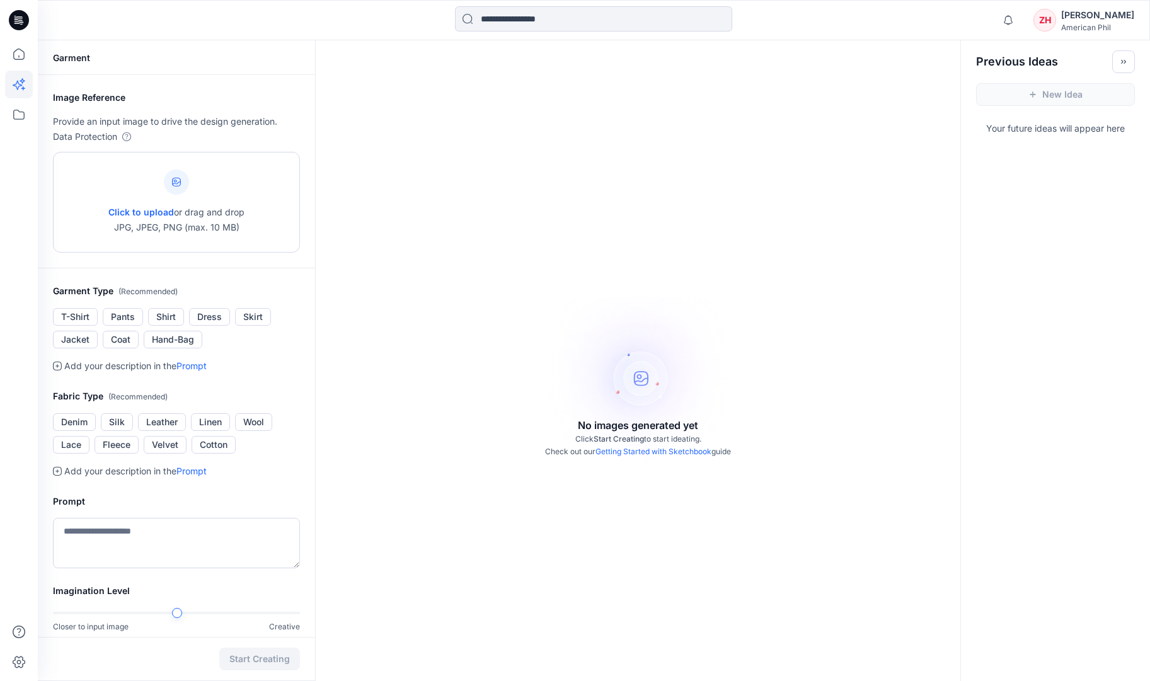
click at [176, 183] on icon at bounding box center [176, 182] width 9 height 9
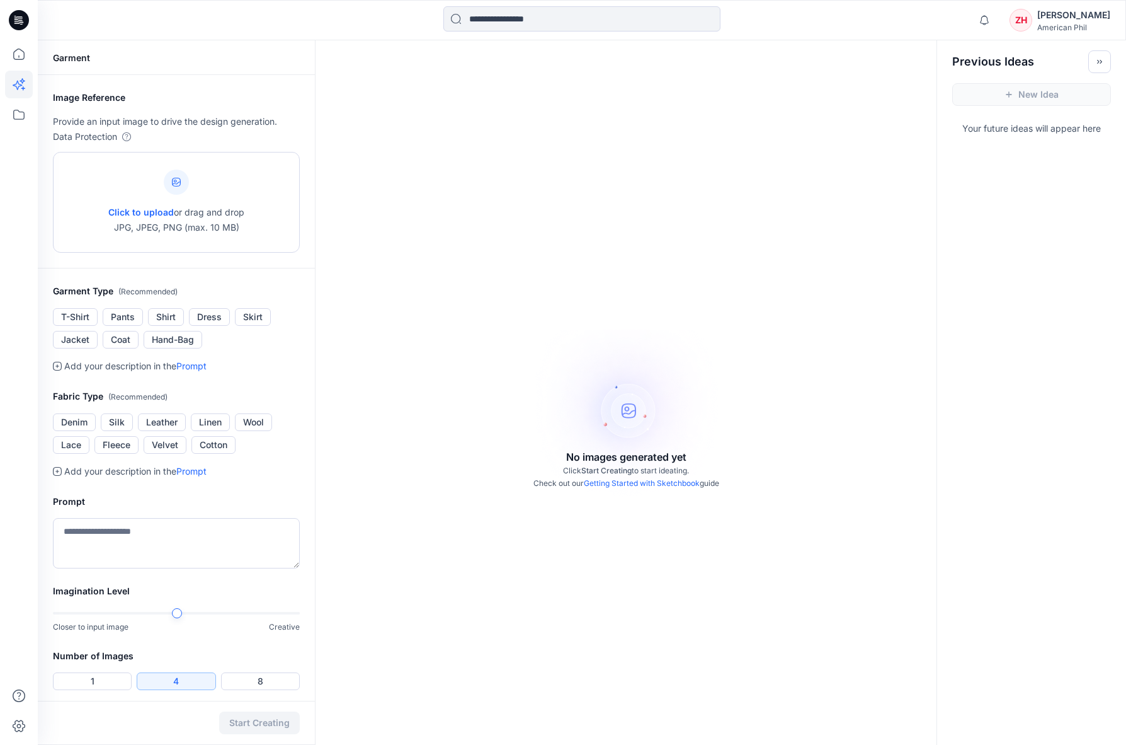
click at [180, 182] on icon at bounding box center [176, 182] width 9 height 9
type input "**********"
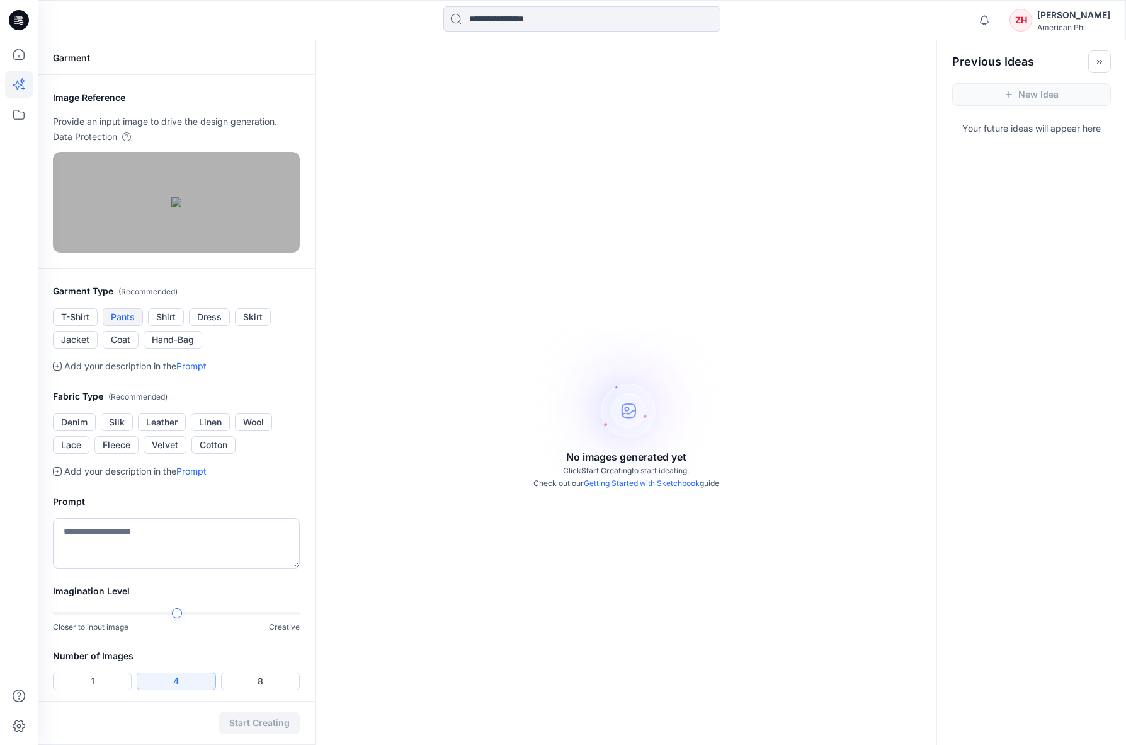
click at [123, 326] on button "Pants" at bounding box center [123, 317] width 40 height 18
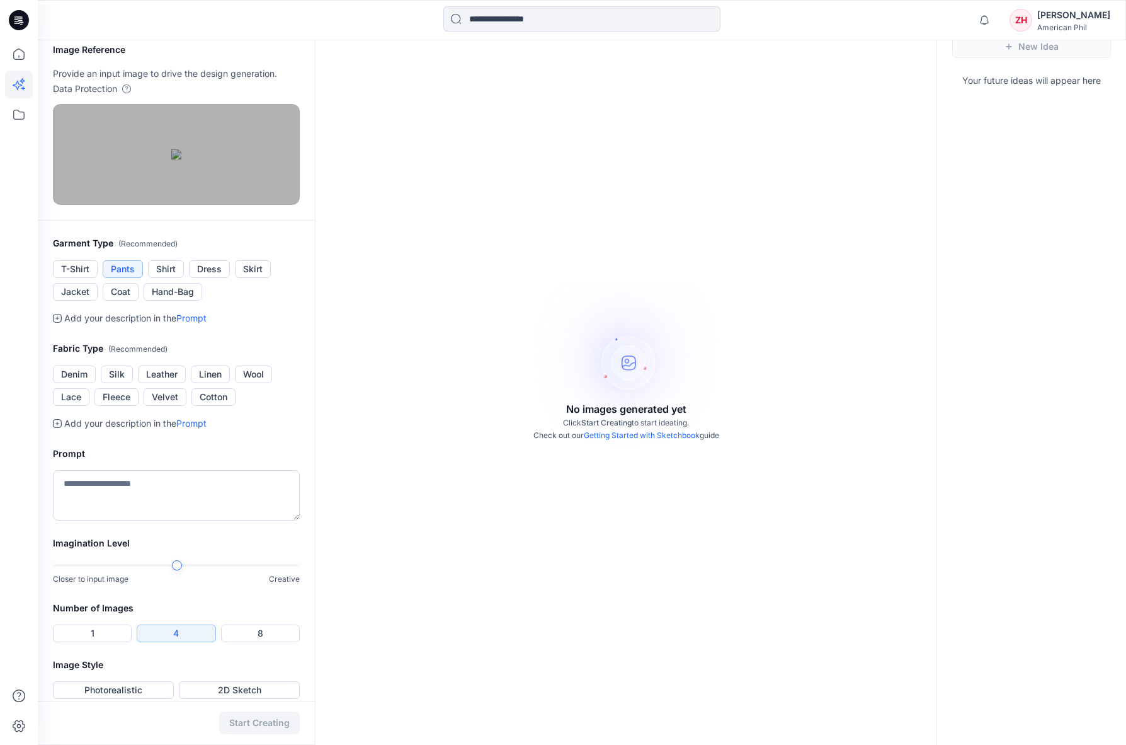
scroll to position [76, 0]
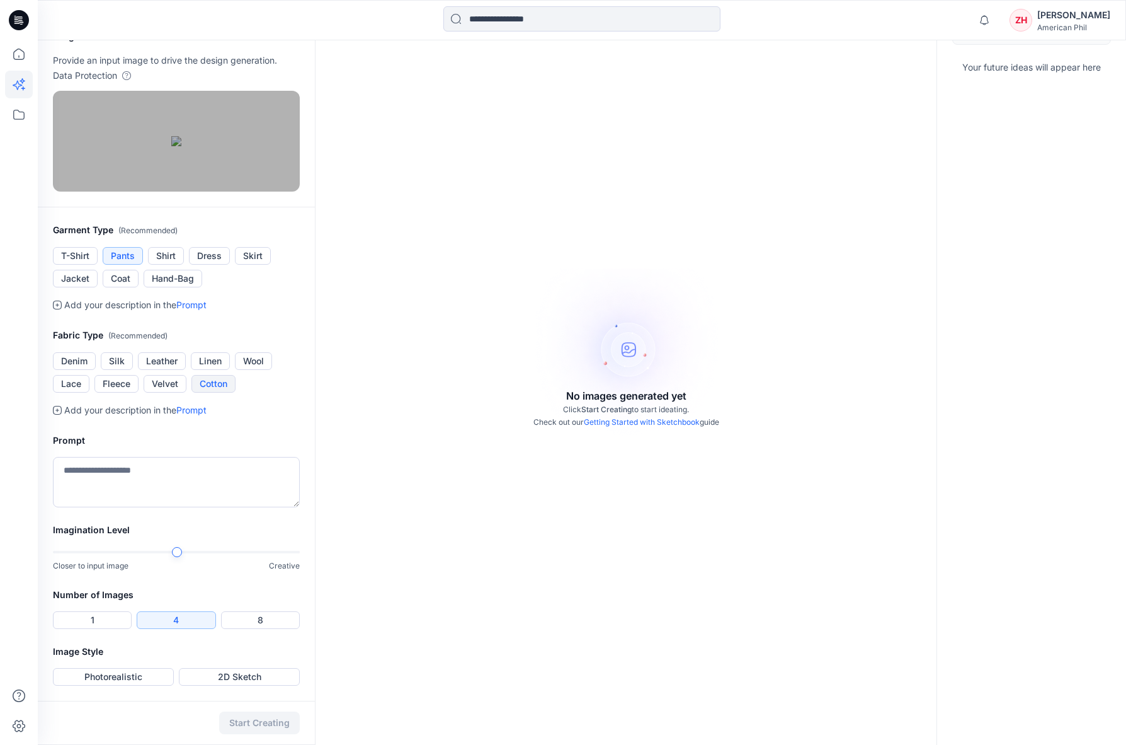
click at [210, 392] on button "Cotton" at bounding box center [213, 384] width 44 height 18
click at [220, 472] on textarea at bounding box center [176, 482] width 247 height 50
type textarea "**********"
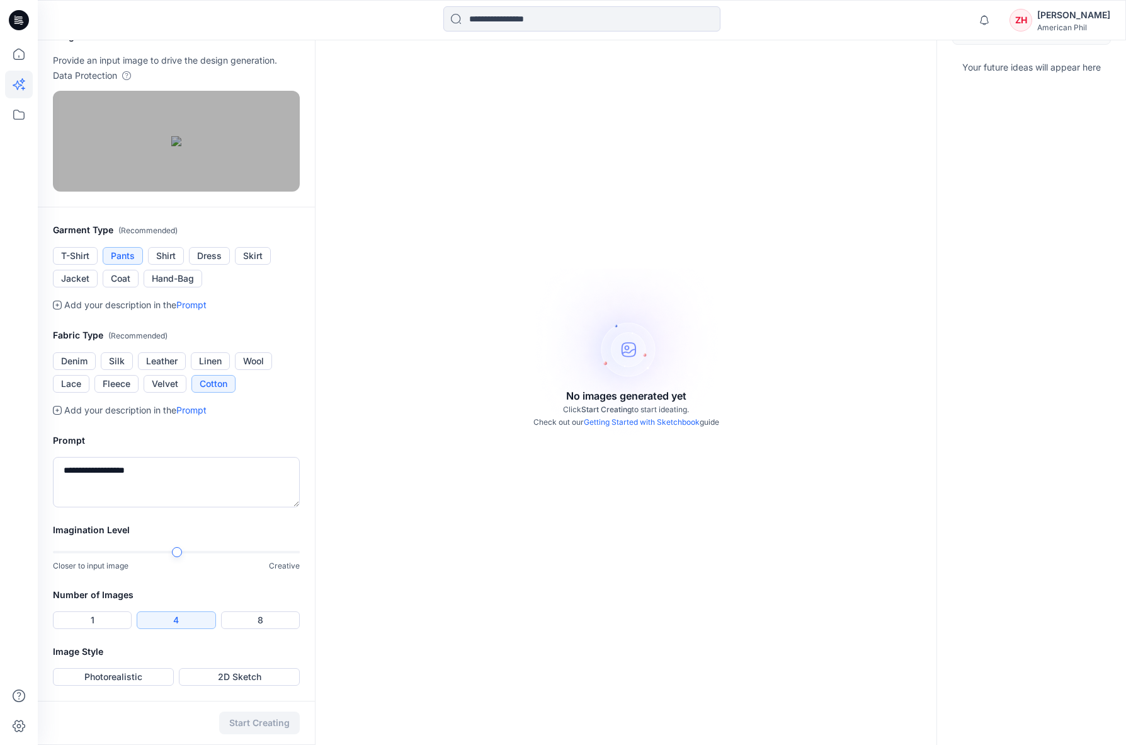
click at [304, 565] on div "Imagination Level Closer to input image Creative" at bounding box center [176, 554] width 277 height 65
click at [218, 550] on div at bounding box center [176, 551] width 247 height 9
click at [255, 549] on div at bounding box center [176, 551] width 247 height 9
click at [102, 620] on button "1" at bounding box center [92, 620] width 79 height 18
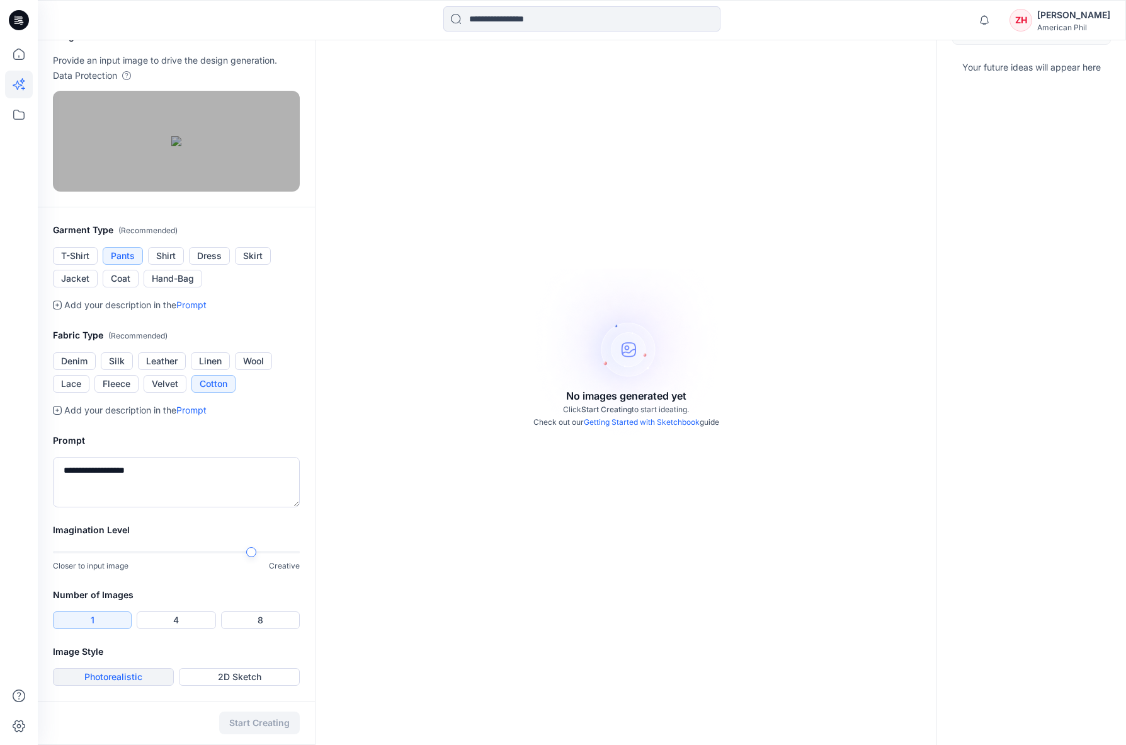
click at [140, 673] on button "Photorealistic" at bounding box center [113, 677] width 121 height 18
click at [261, 726] on button "Start Creating" at bounding box center [259, 722] width 81 height 23
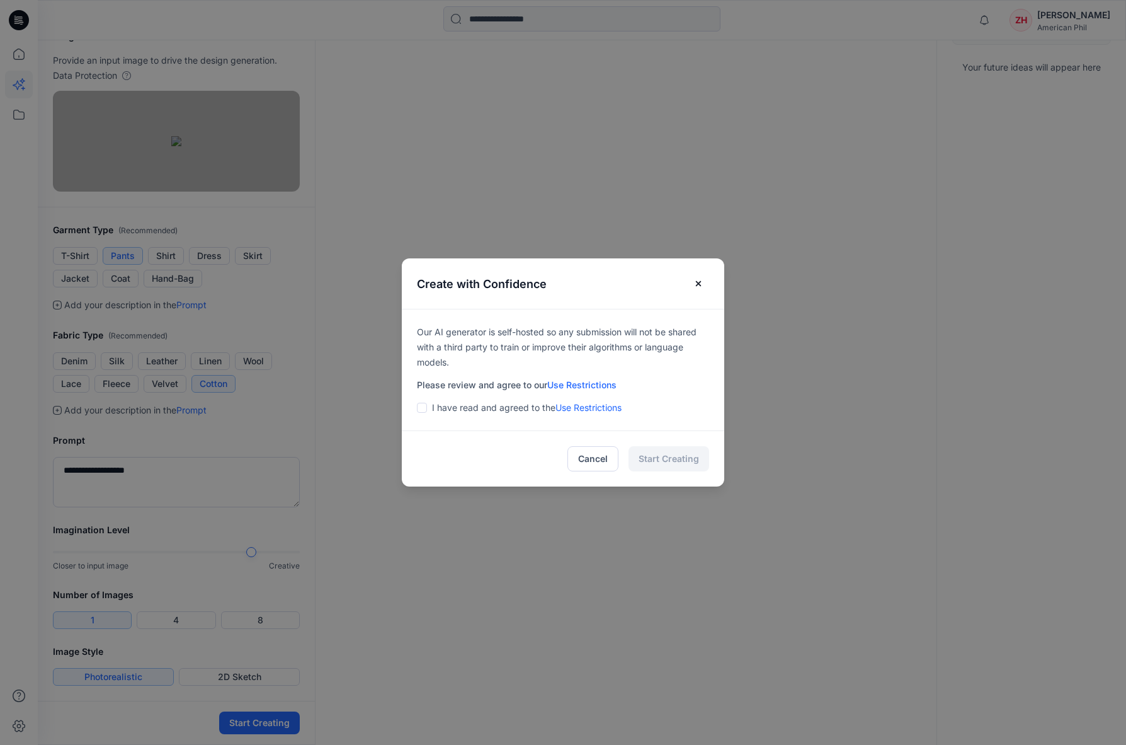
click at [426, 408] on span at bounding box center [422, 408] width 10 height 10
click at [695, 462] on button "Start Creating" at bounding box center [669, 458] width 81 height 25
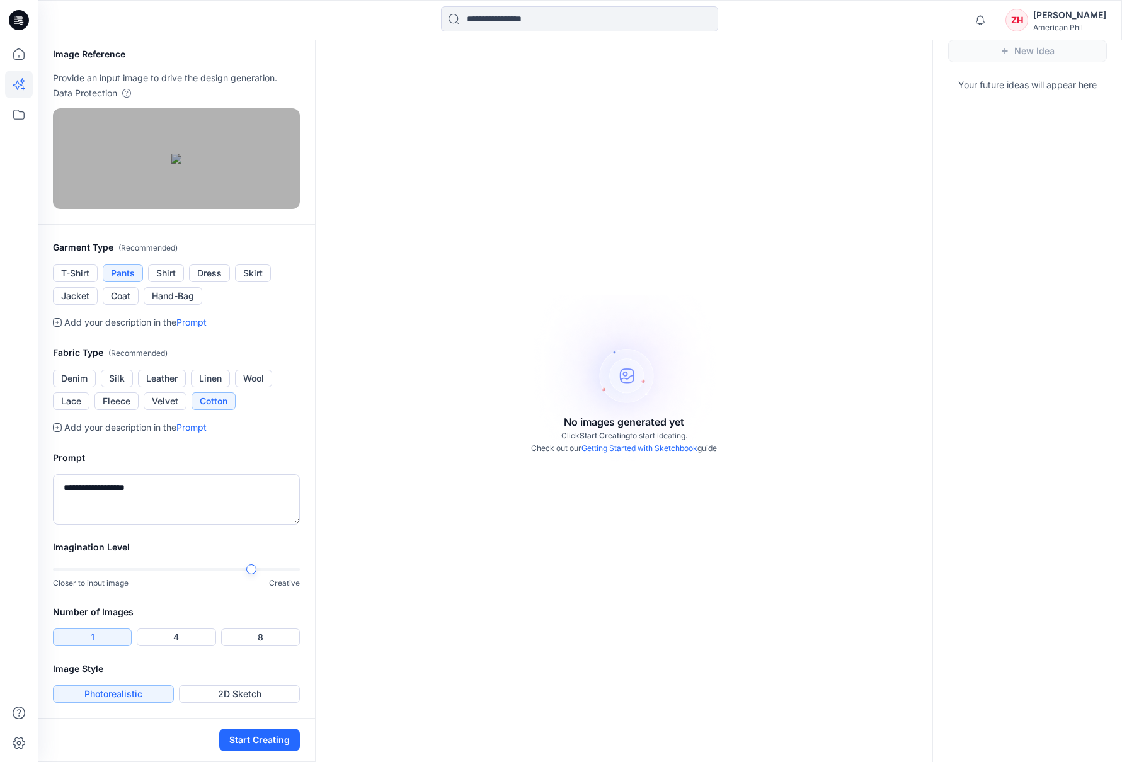
scroll to position [0, 0]
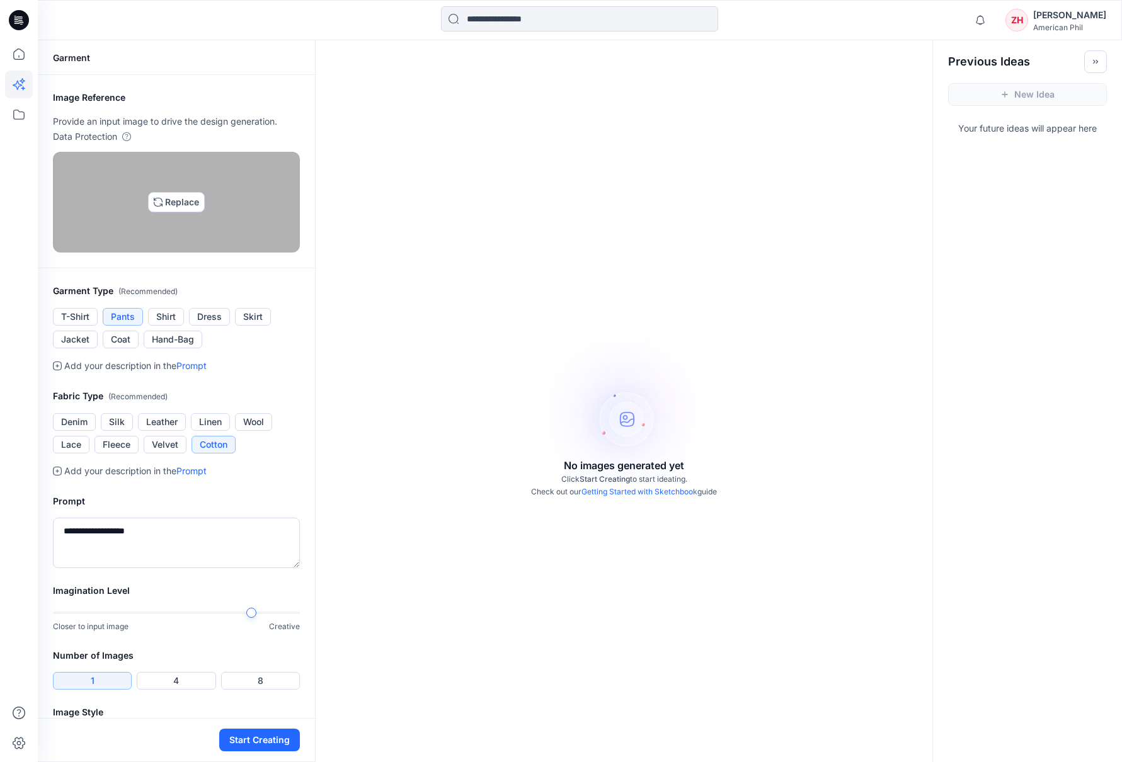
click at [181, 207] on img at bounding box center [176, 202] width 10 height 10
type input "**********"
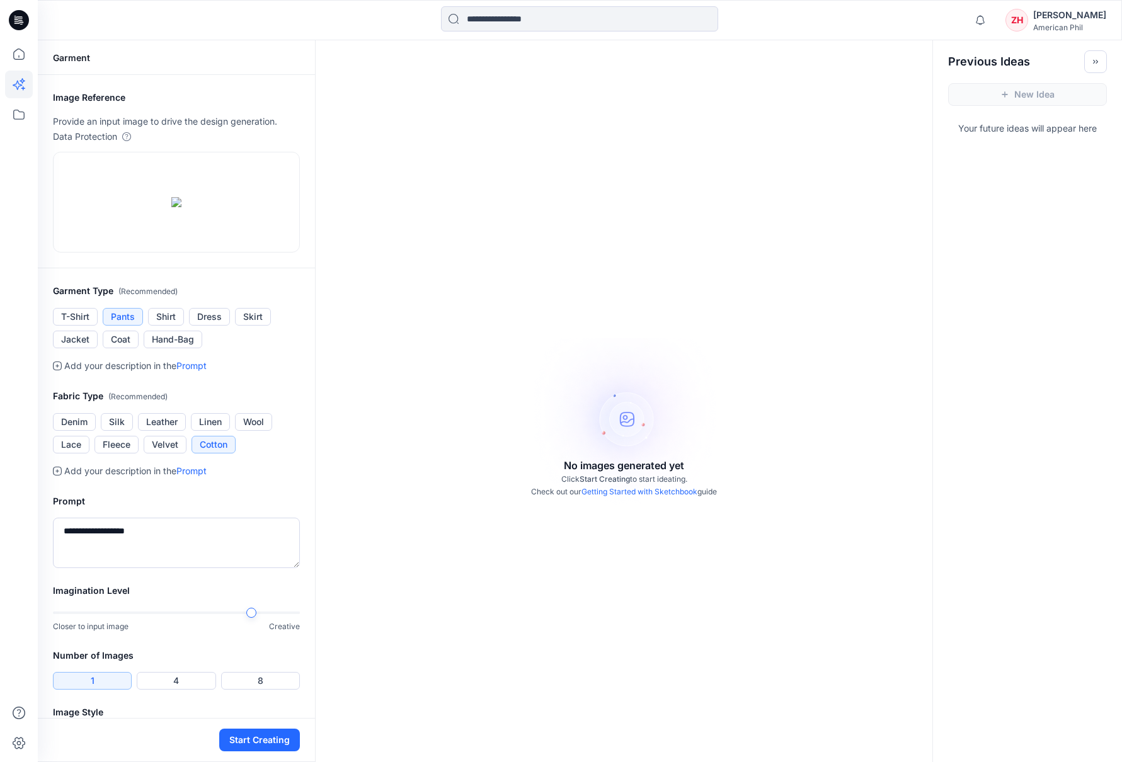
scroll to position [129, 0]
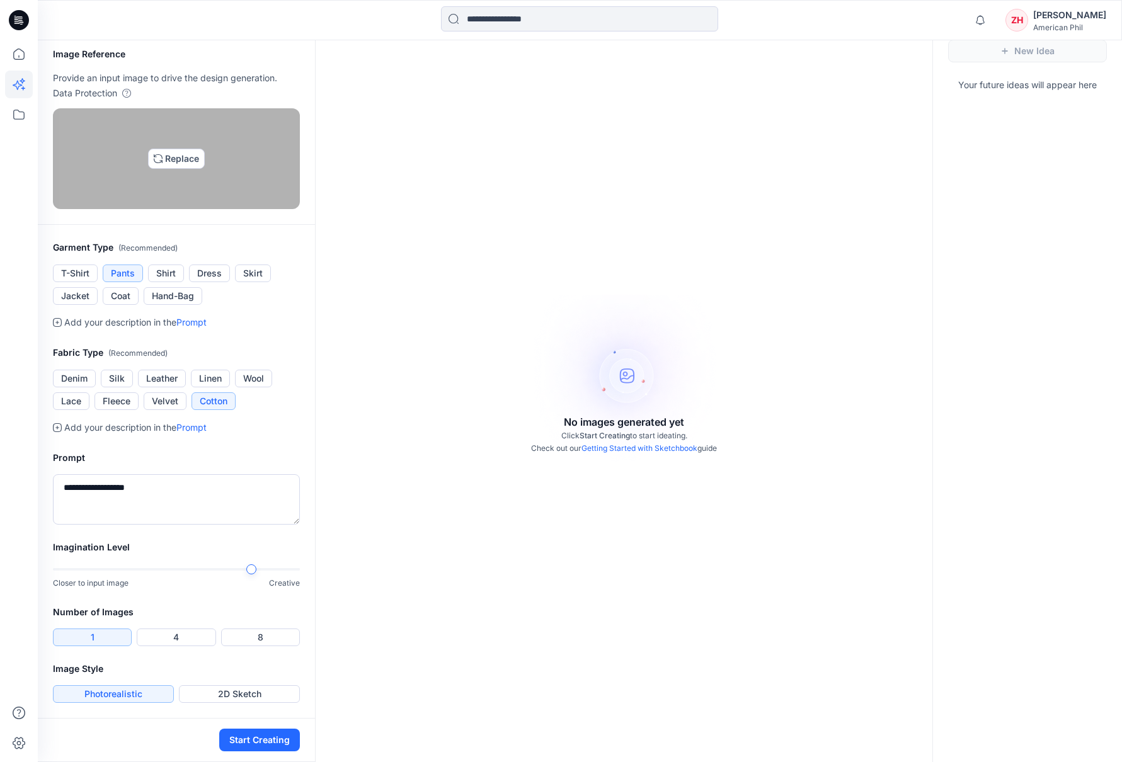
click at [174, 154] on img at bounding box center [176, 159] width 10 height 10
type input "**********"
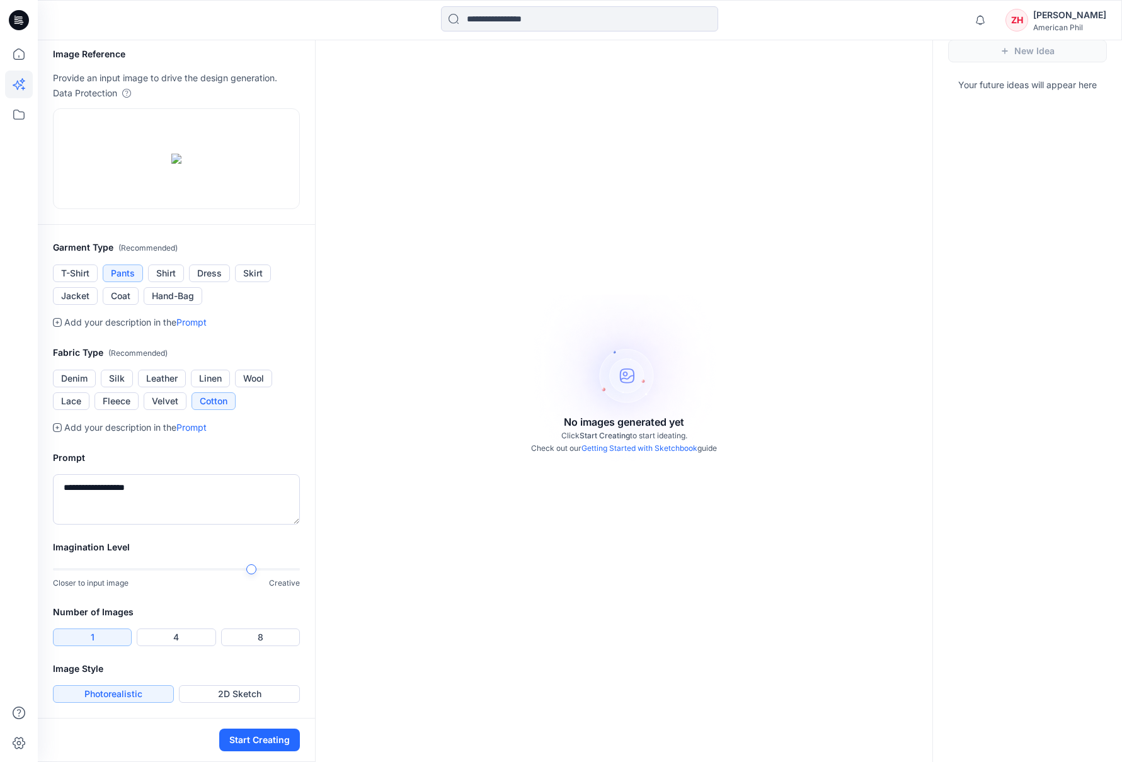
scroll to position [163, 0]
click at [263, 738] on button "Start Creating" at bounding box center [259, 740] width 81 height 23
click at [248, 695] on button "2D Sketch" at bounding box center [239, 694] width 121 height 18
click at [273, 742] on button "Start Creating" at bounding box center [259, 740] width 81 height 23
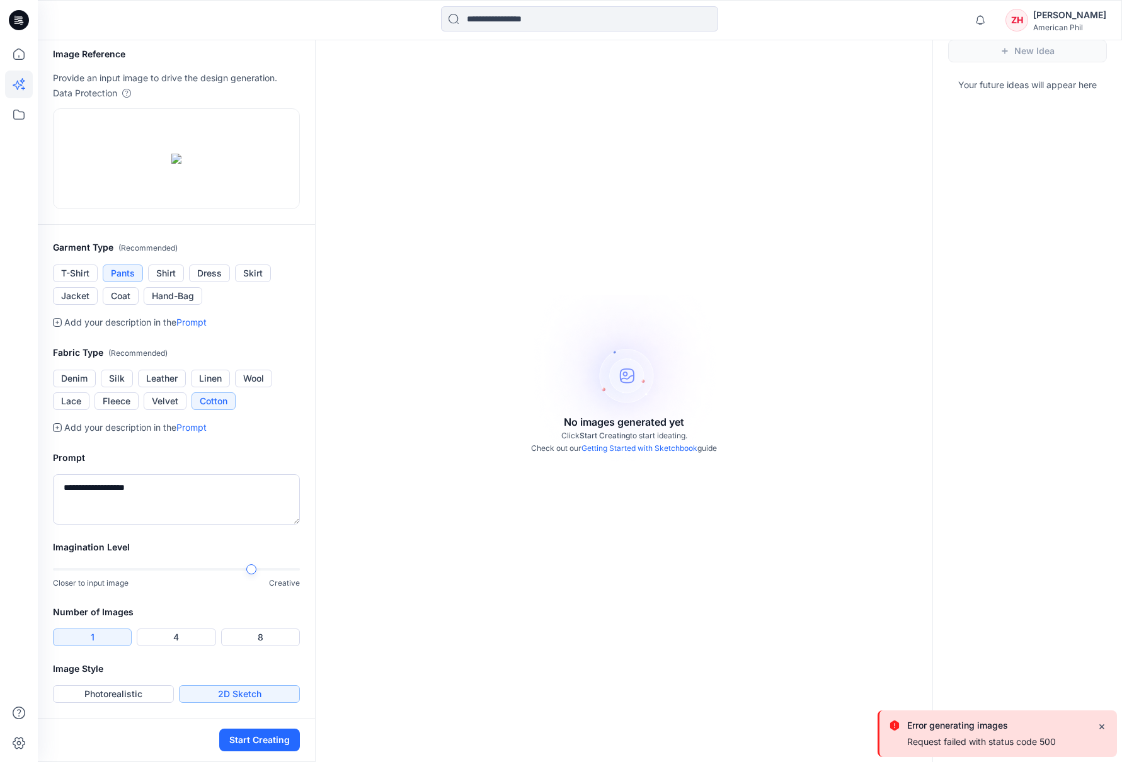
scroll to position [0, 0]
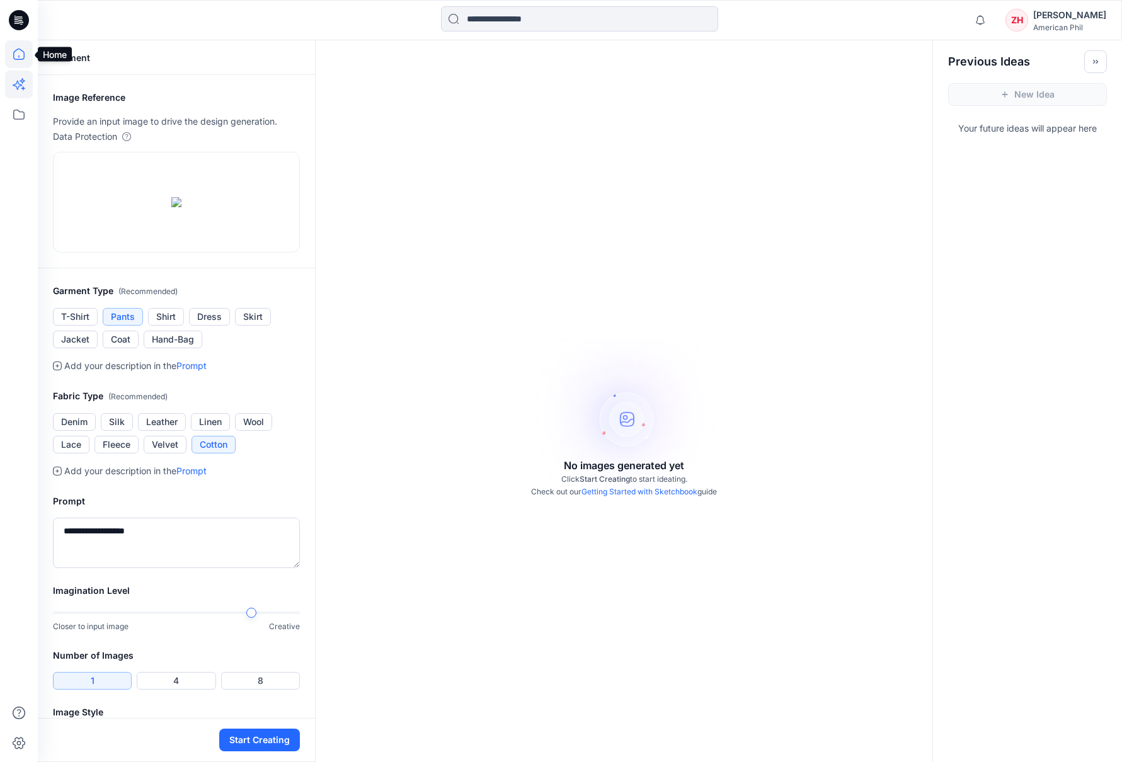
click at [21, 52] on icon at bounding box center [19, 54] width 28 height 28
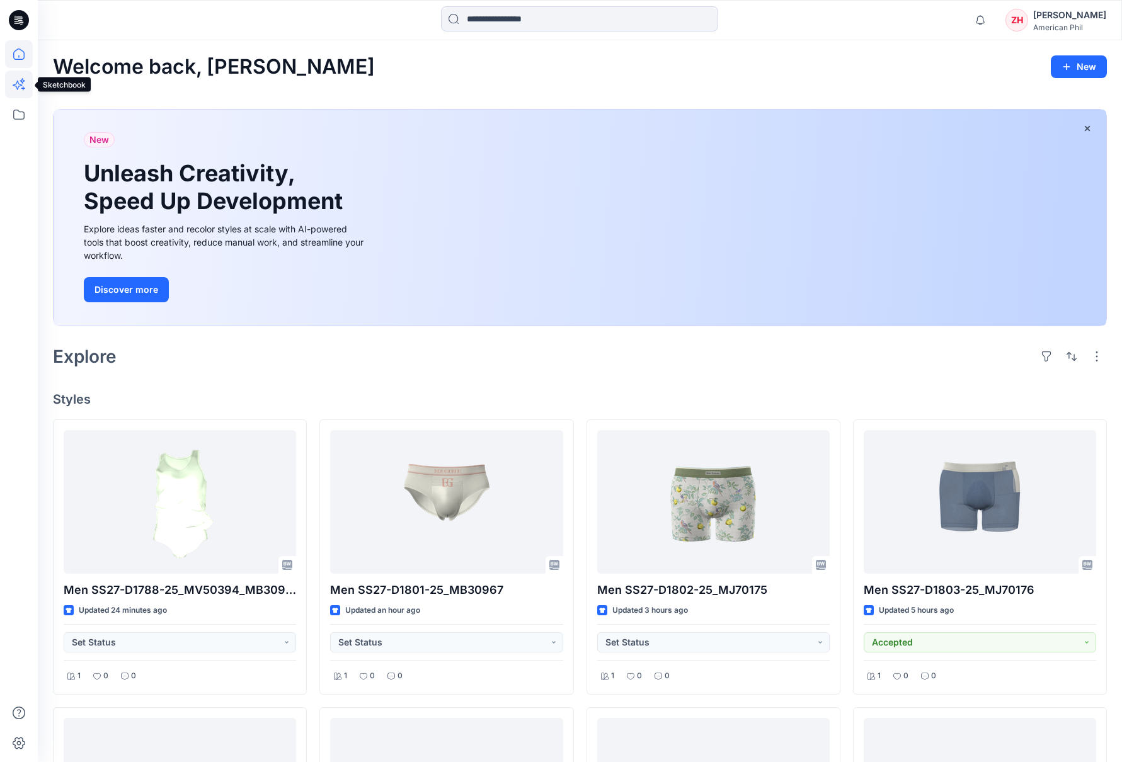
click at [20, 87] on icon at bounding box center [19, 85] width 28 height 28
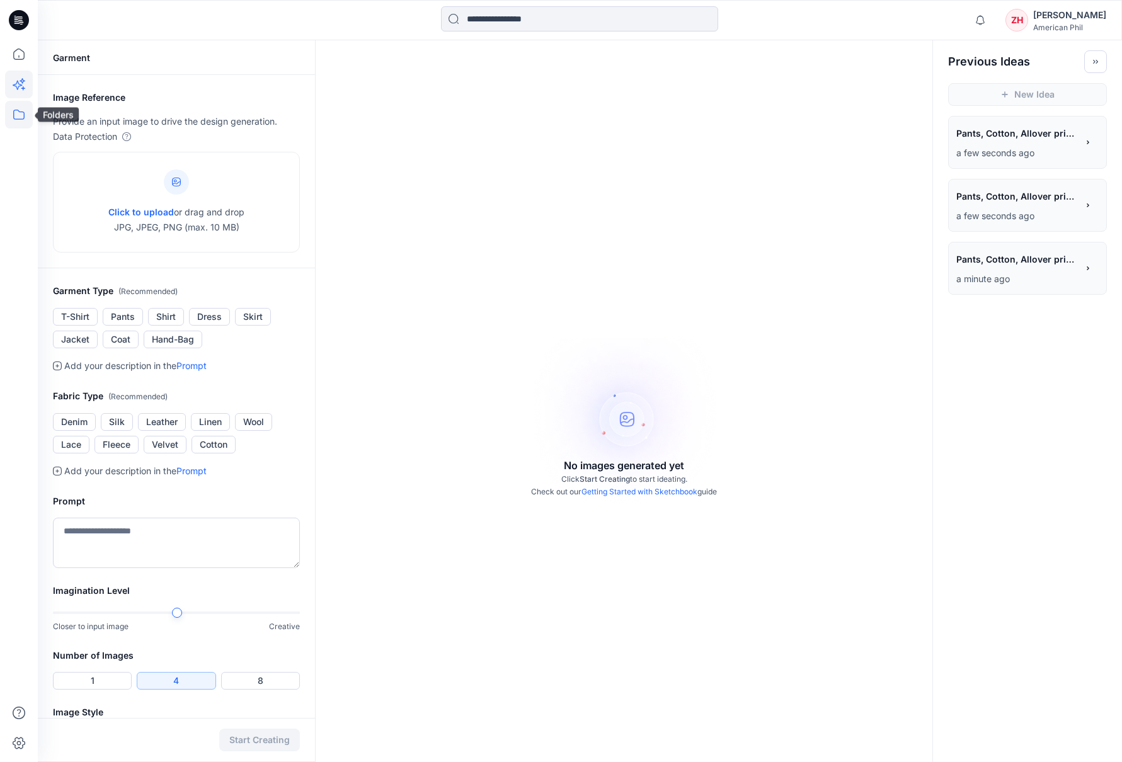
click at [22, 116] on icon at bounding box center [19, 115] width 28 height 28
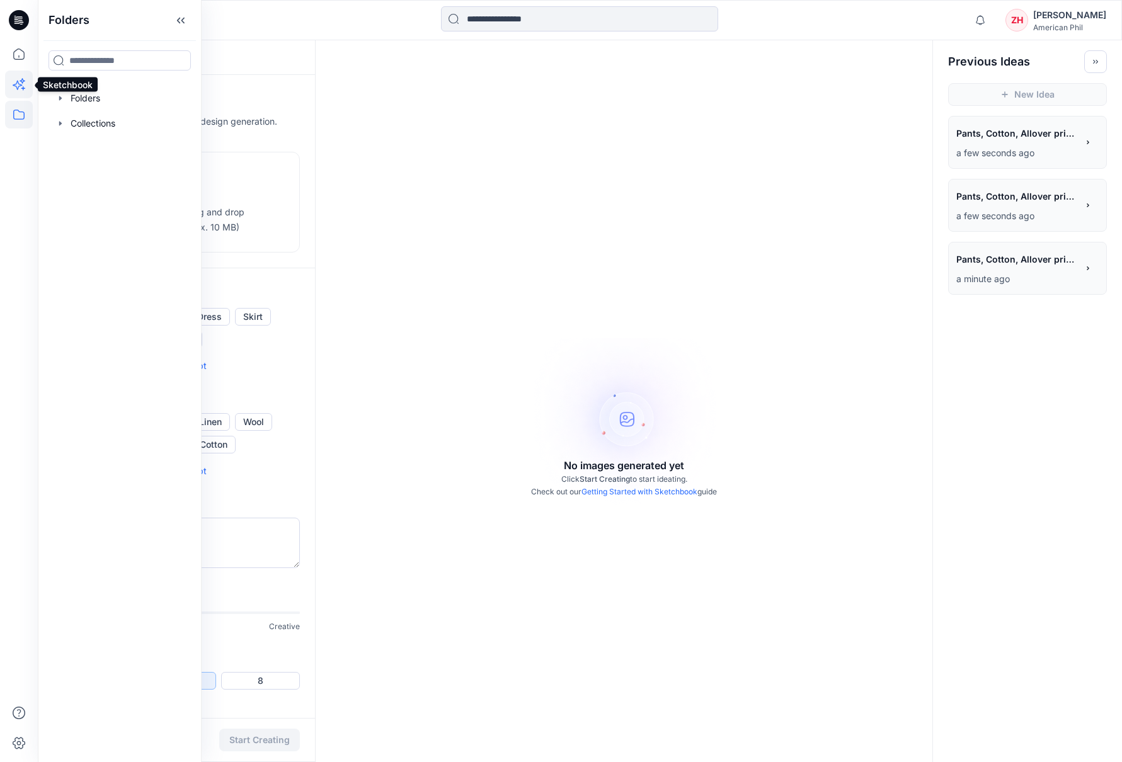
click at [21, 86] on icon at bounding box center [19, 85] width 28 height 28
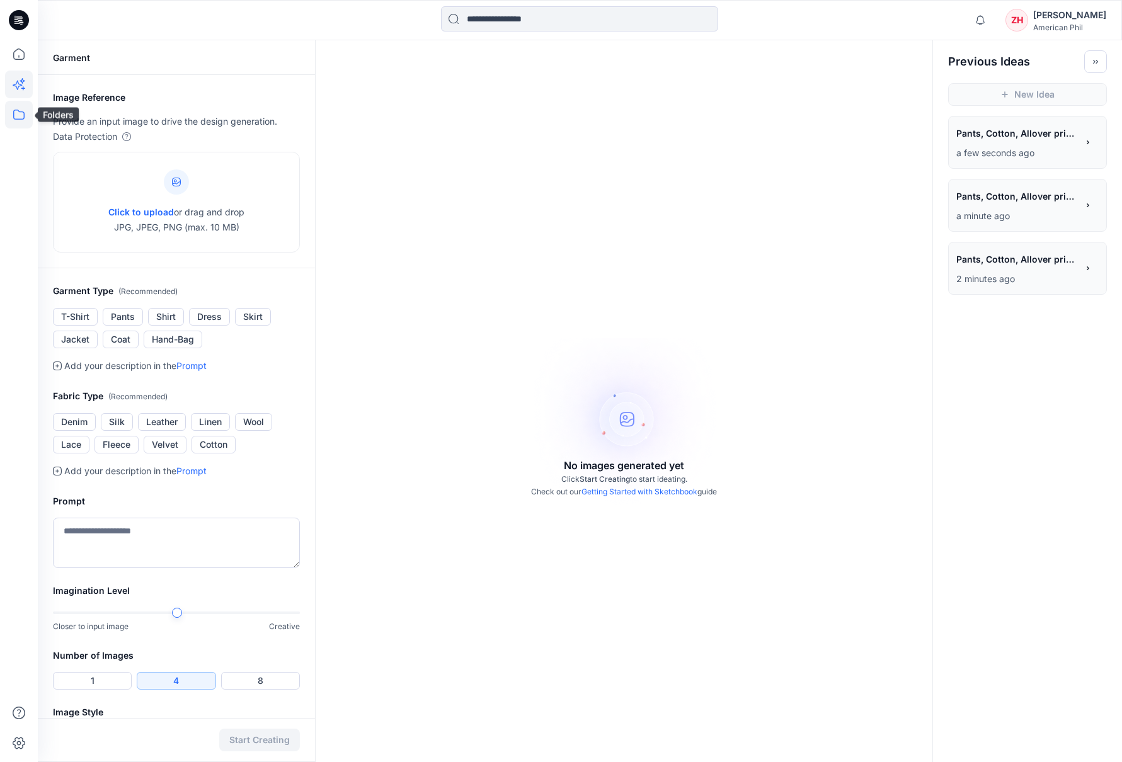
click at [26, 117] on icon at bounding box center [19, 115] width 28 height 28
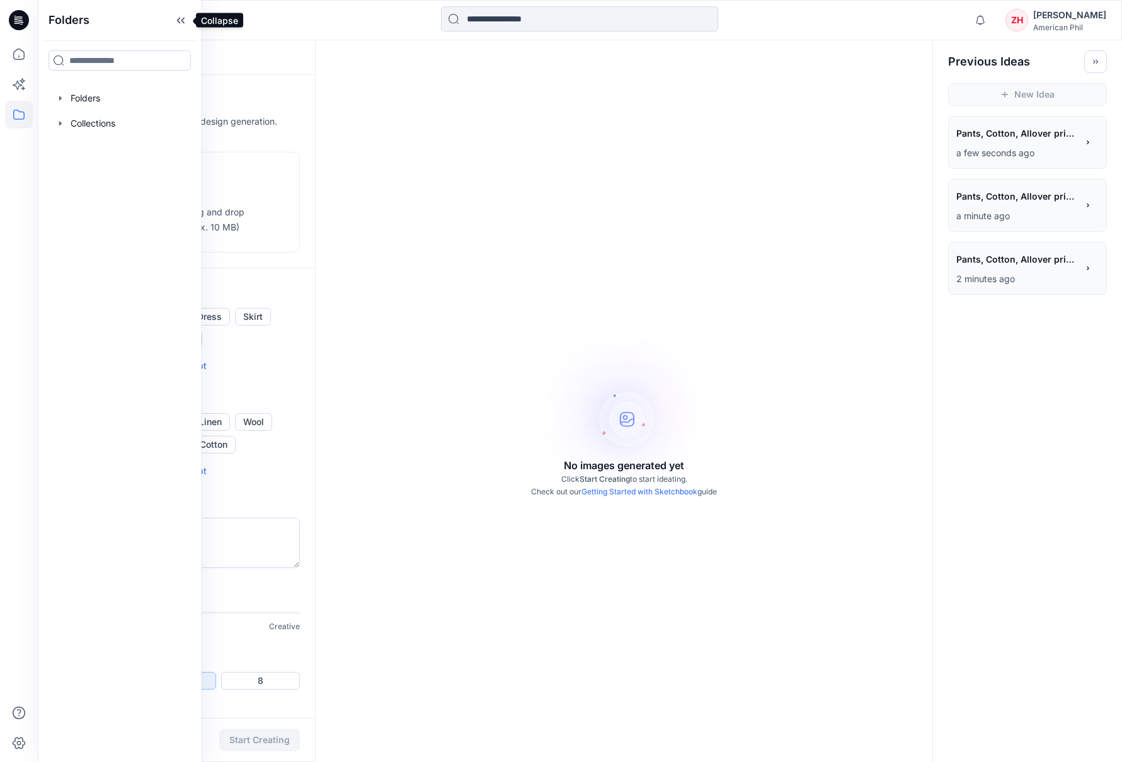
click at [184, 20] on icon at bounding box center [181, 20] width 20 height 21
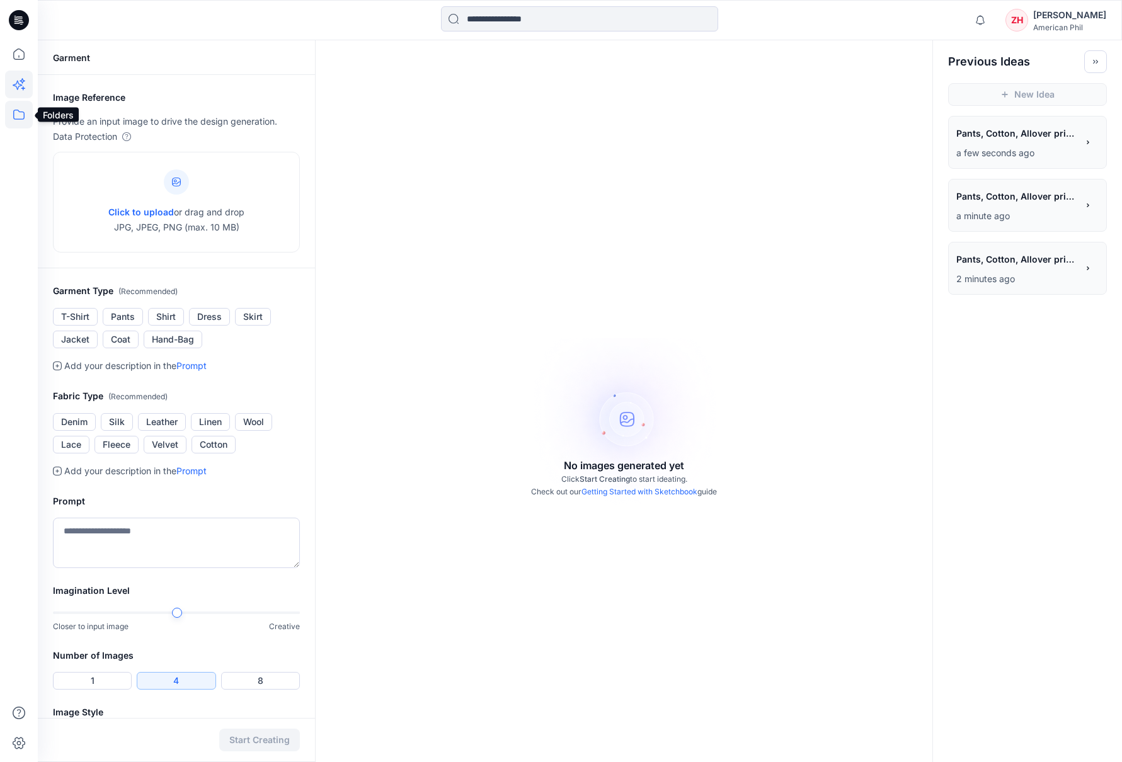
click at [18, 113] on icon at bounding box center [19, 115] width 28 height 28
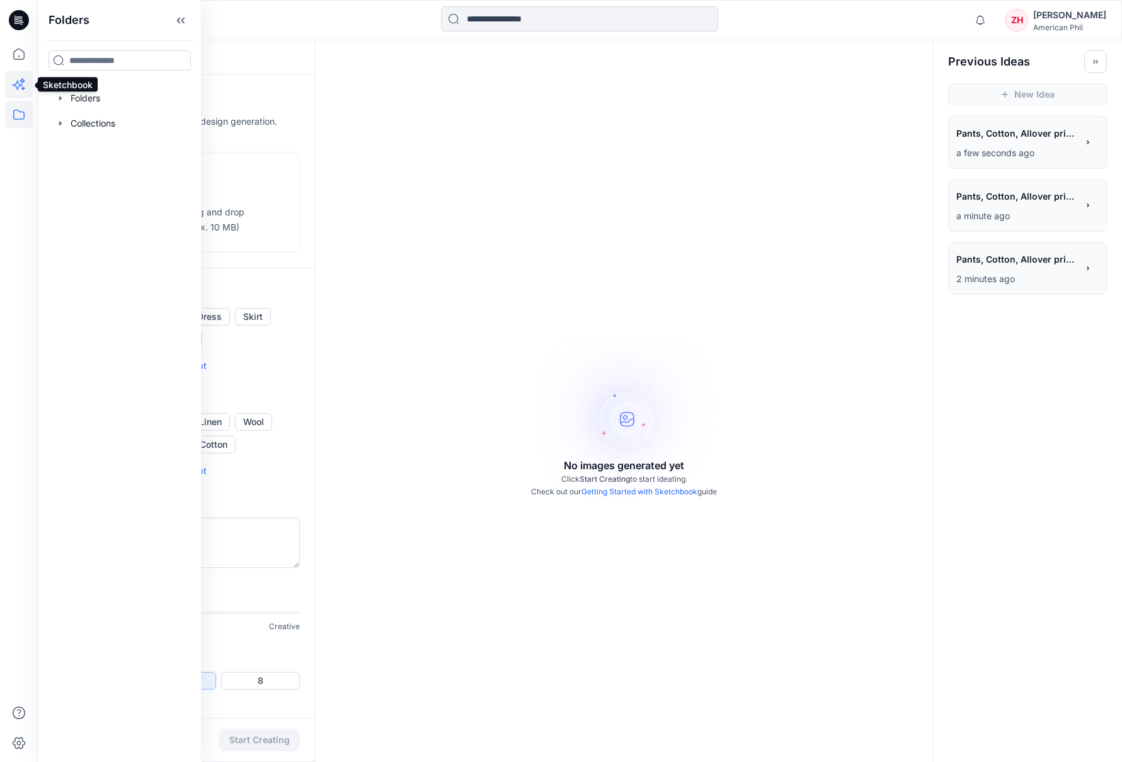
click at [29, 83] on icon at bounding box center [19, 85] width 28 height 28
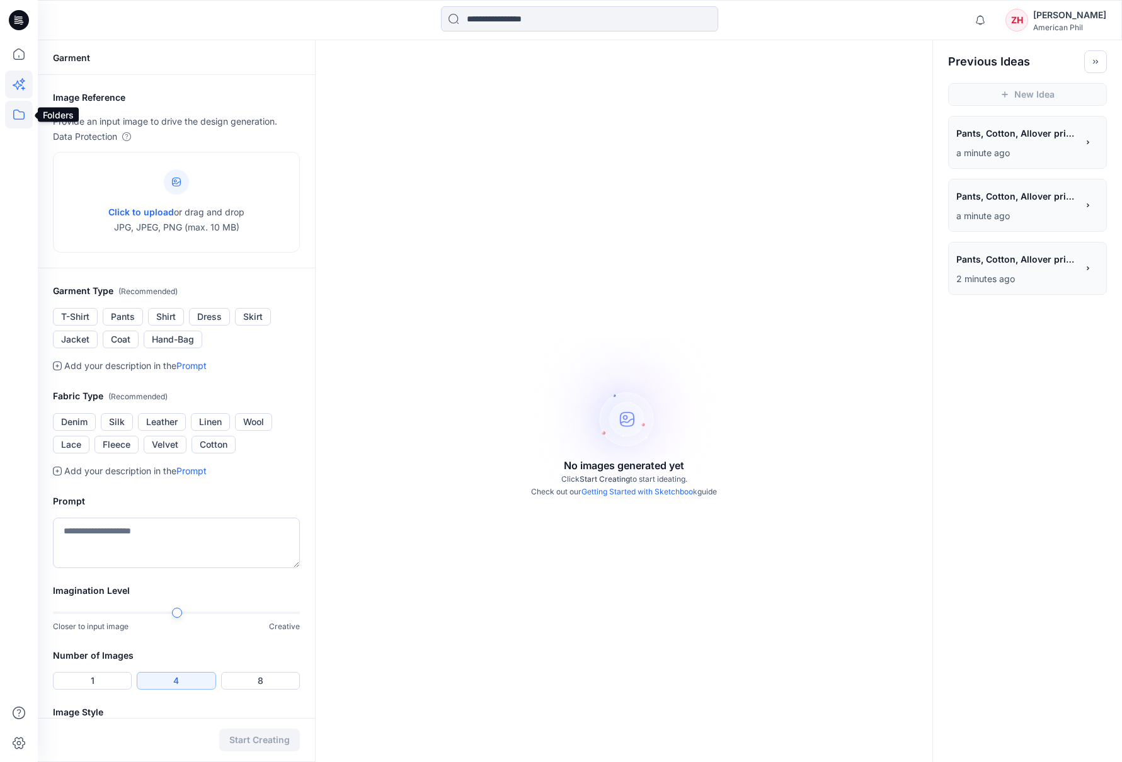
click at [25, 114] on icon at bounding box center [19, 115] width 28 height 28
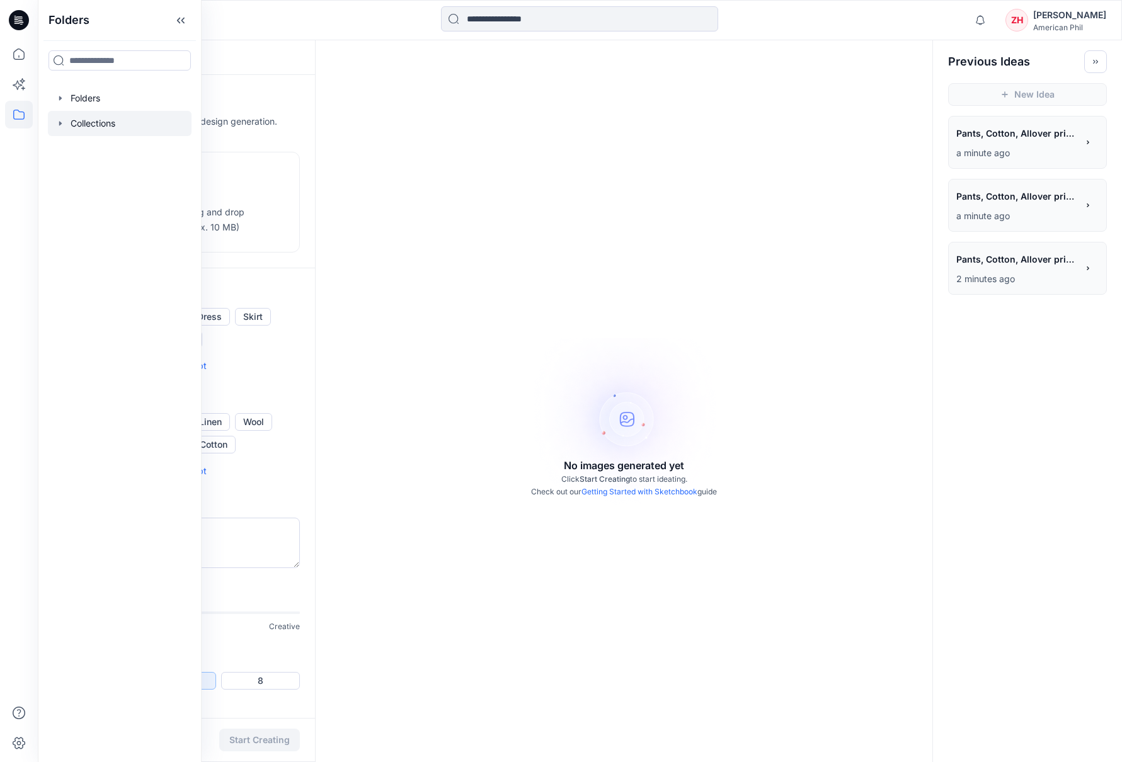
click at [129, 119] on div at bounding box center [120, 123] width 144 height 25
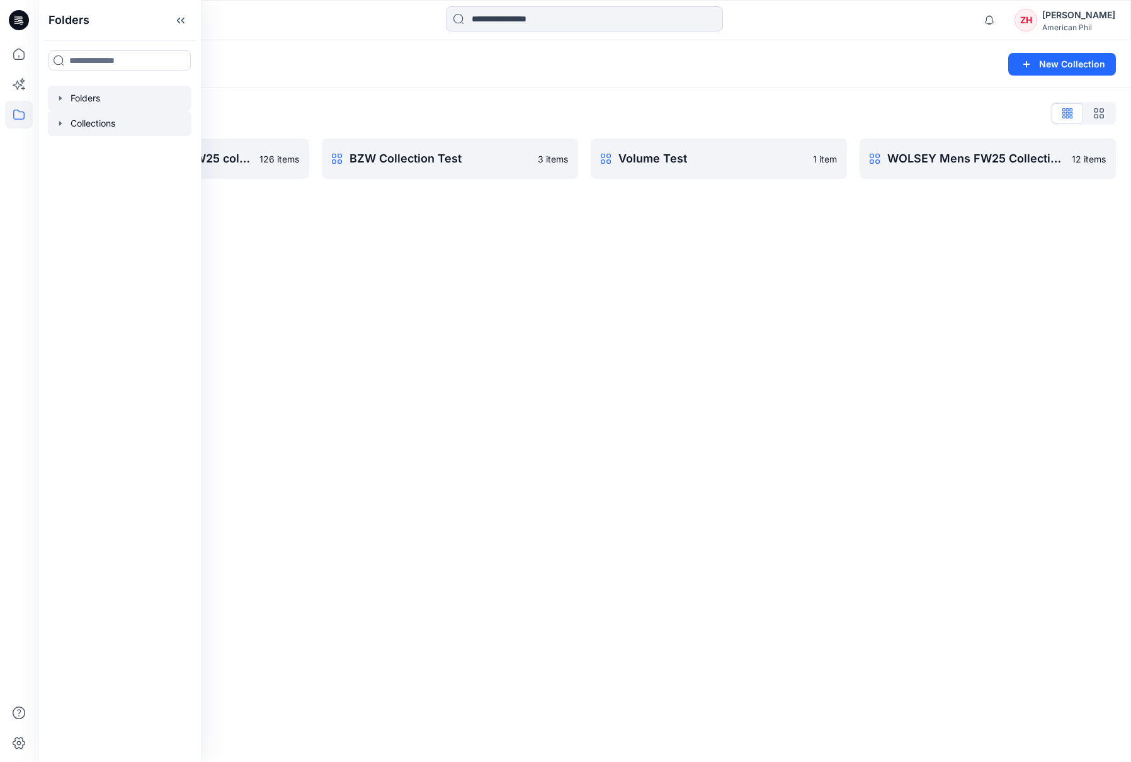
click at [120, 96] on div at bounding box center [120, 98] width 144 height 25
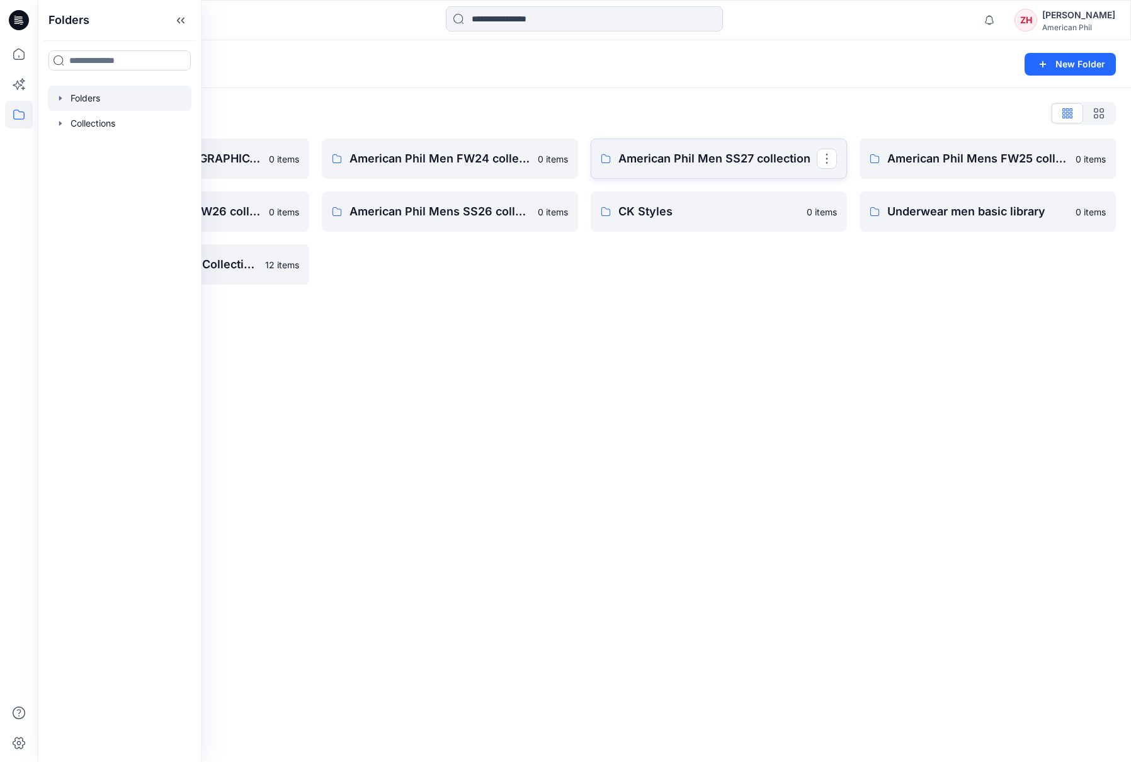
click at [733, 149] on link "American Phil Men SS27 collection" at bounding box center [719, 159] width 256 height 40
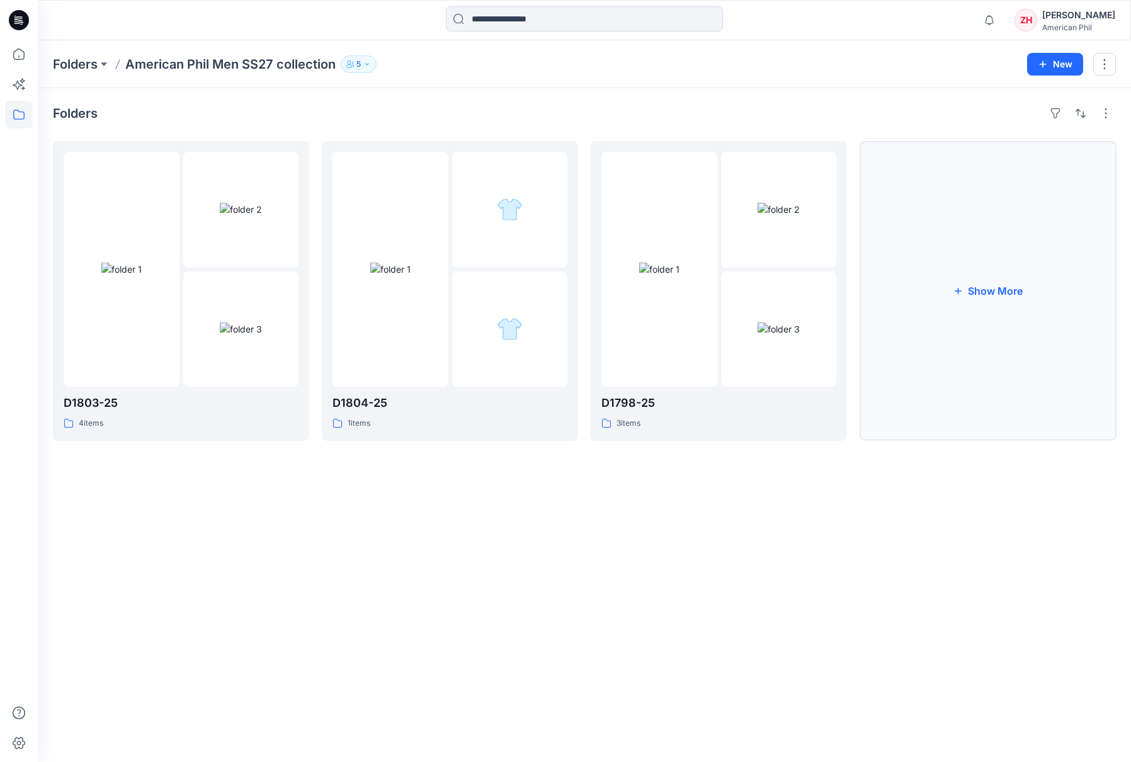
click at [981, 271] on button "Show More" at bounding box center [988, 291] width 256 height 300
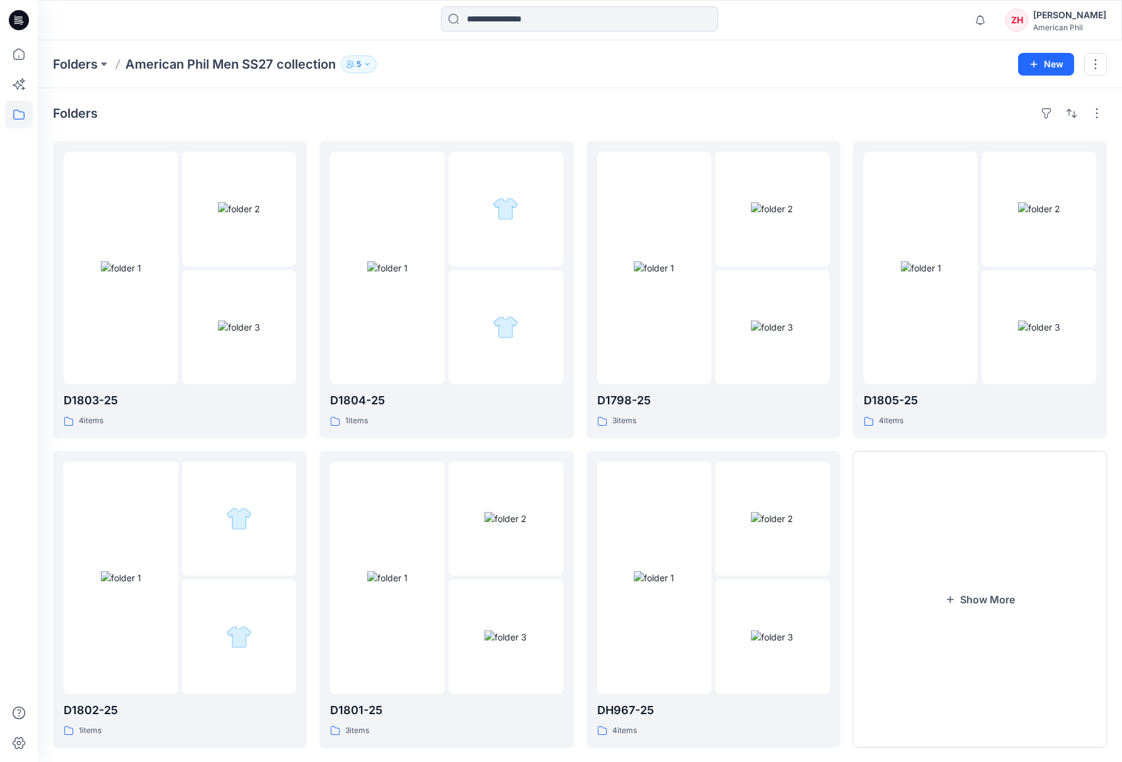
scroll to position [20, 0]
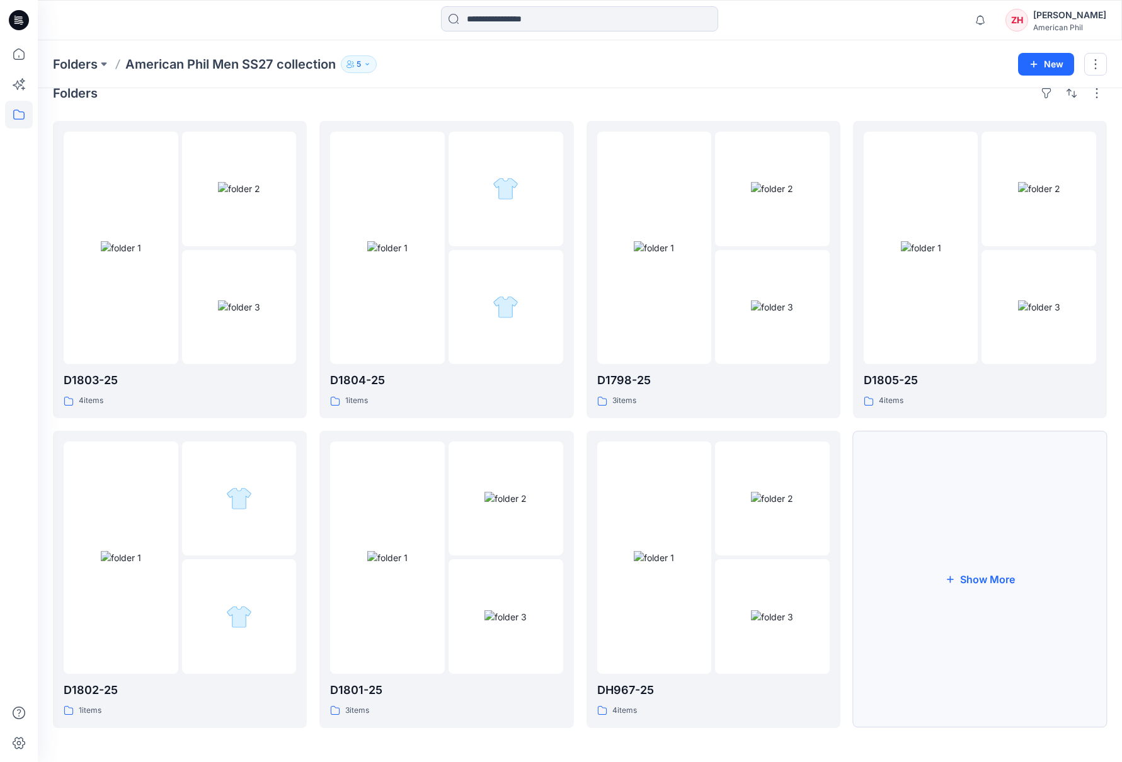
click at [981, 537] on button "Show More" at bounding box center [980, 579] width 254 height 297
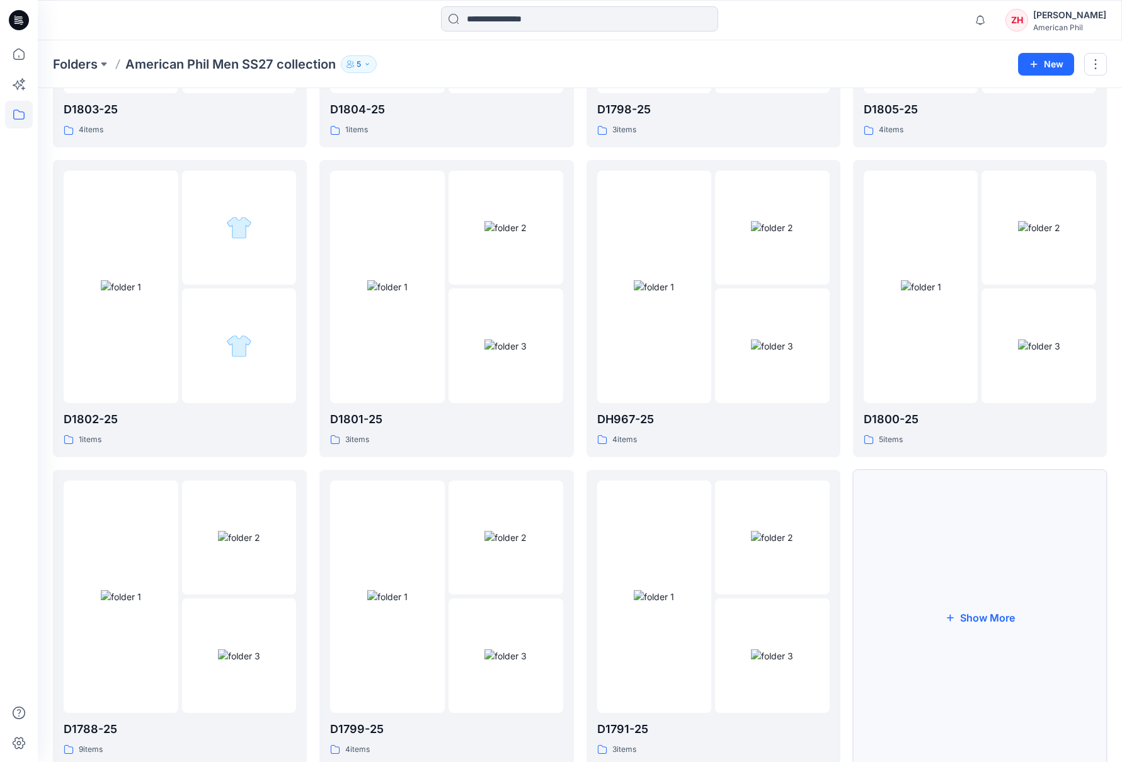
click at [981, 610] on button "Show More" at bounding box center [980, 618] width 254 height 297
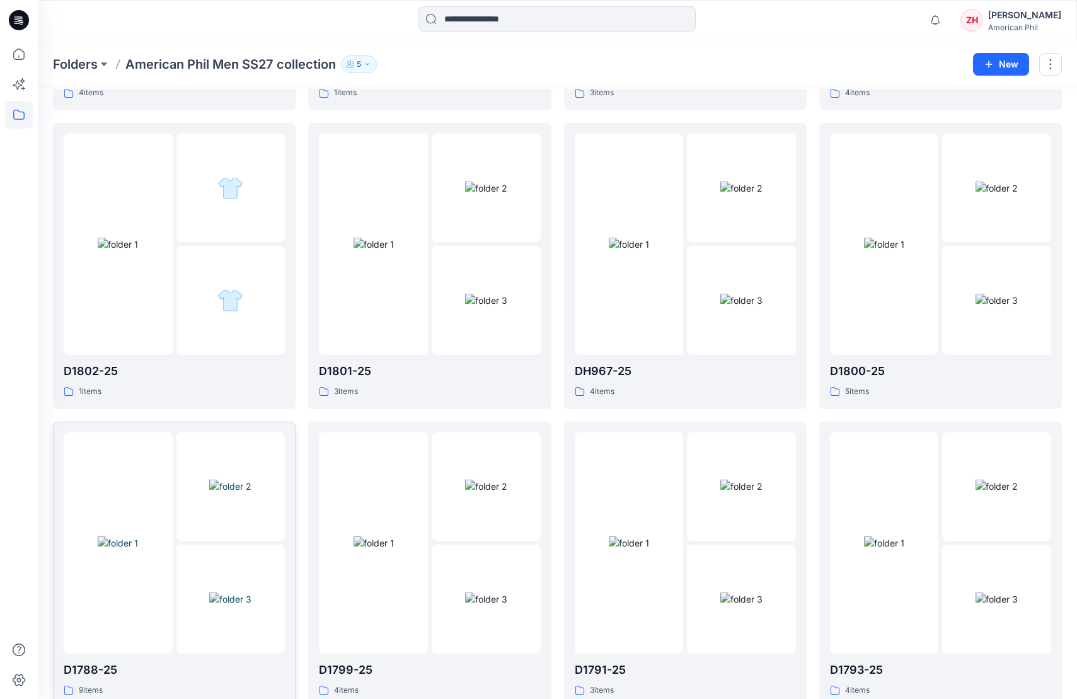
scroll to position [571, 0]
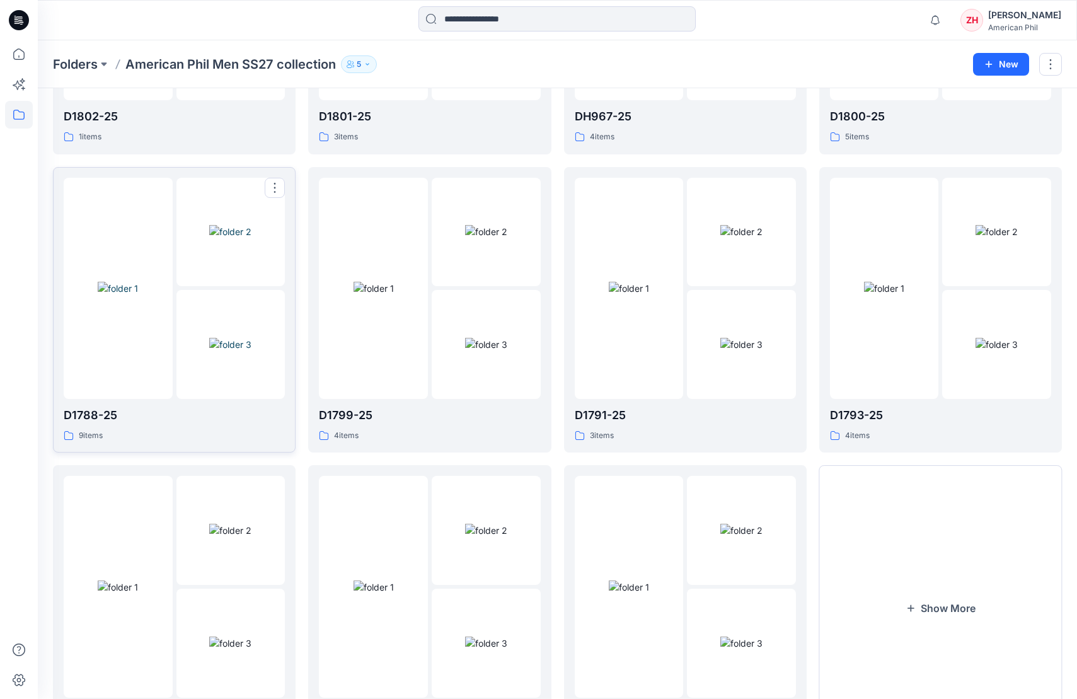
click at [209, 351] on img at bounding box center [230, 344] width 42 height 13
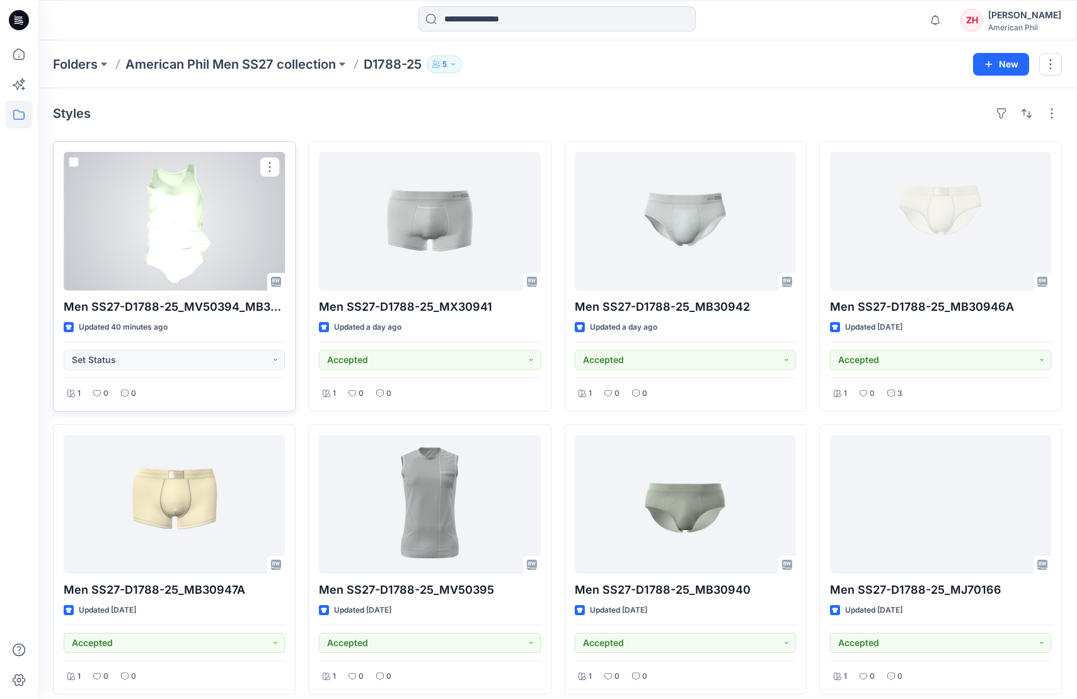
click at [203, 231] on div at bounding box center [174, 221] width 221 height 139
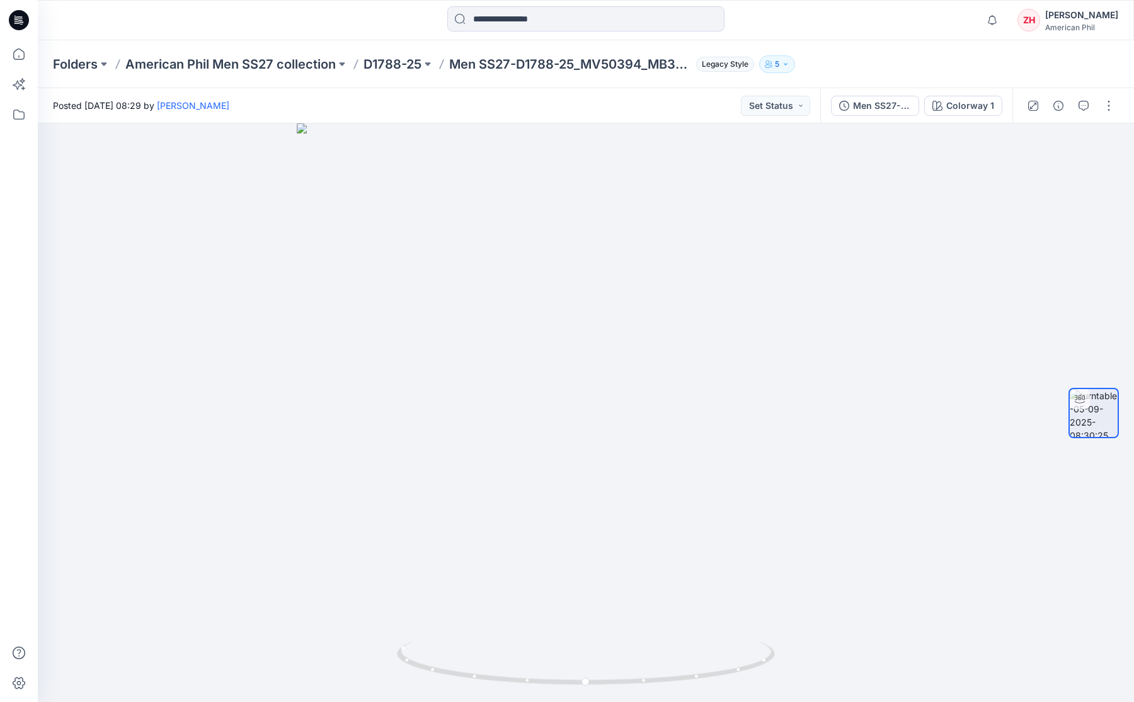
drag, startPoint x: 897, startPoint y: 29, endPoint x: 915, endPoint y: 28, distance: 18.3
click at [897, 30] on div "Notifications Your style Men SS27-D1788-25_MV50394_MB30940 is ready 1 new Color…" at bounding box center [585, 20] width 1095 height 28
click at [193, 57] on p "American Phil Men SS27 collection" at bounding box center [230, 64] width 210 height 18
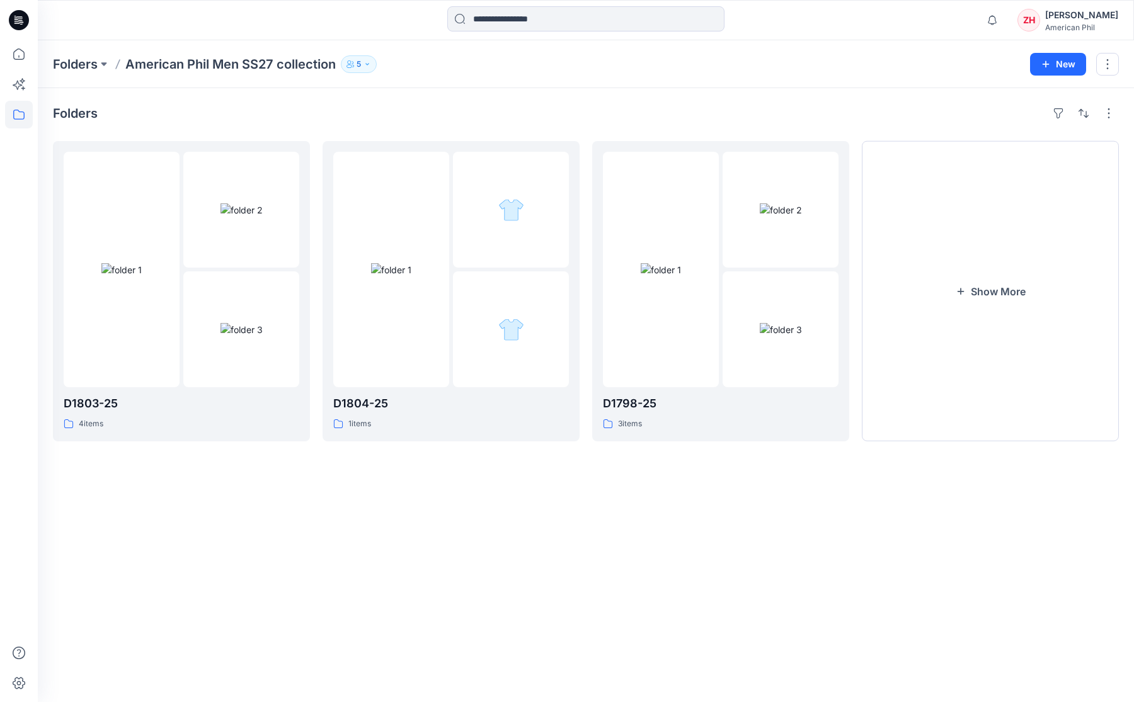
click at [726, 68] on div "Folders American Phil Men SS27 collection 5" at bounding box center [537, 64] width 968 height 18
